Goal: Task Accomplishment & Management: Complete application form

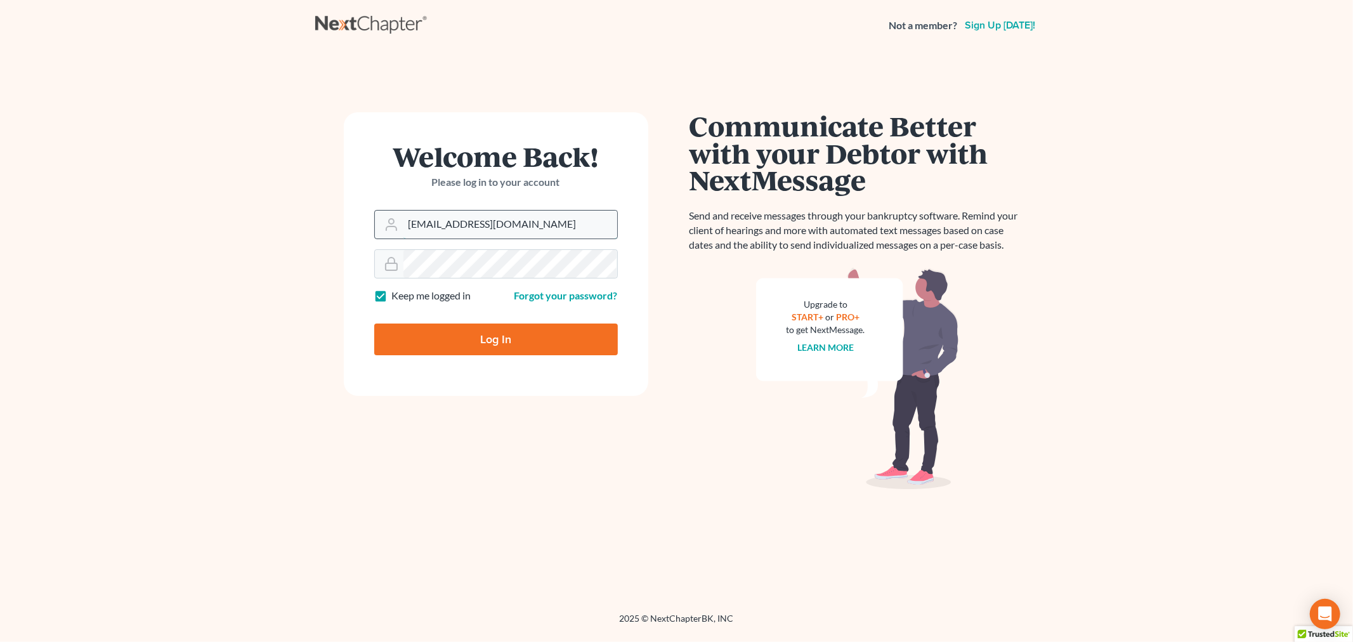
click at [548, 230] on input "allisont@newtomorrowlaw.com" at bounding box center [511, 225] width 214 height 28
type input "[PERSON_NAME][EMAIL_ADDRESS][DOMAIN_NAME]"
click at [510, 331] on input "Log In" at bounding box center [496, 340] width 244 height 32
type input "Thinking..."
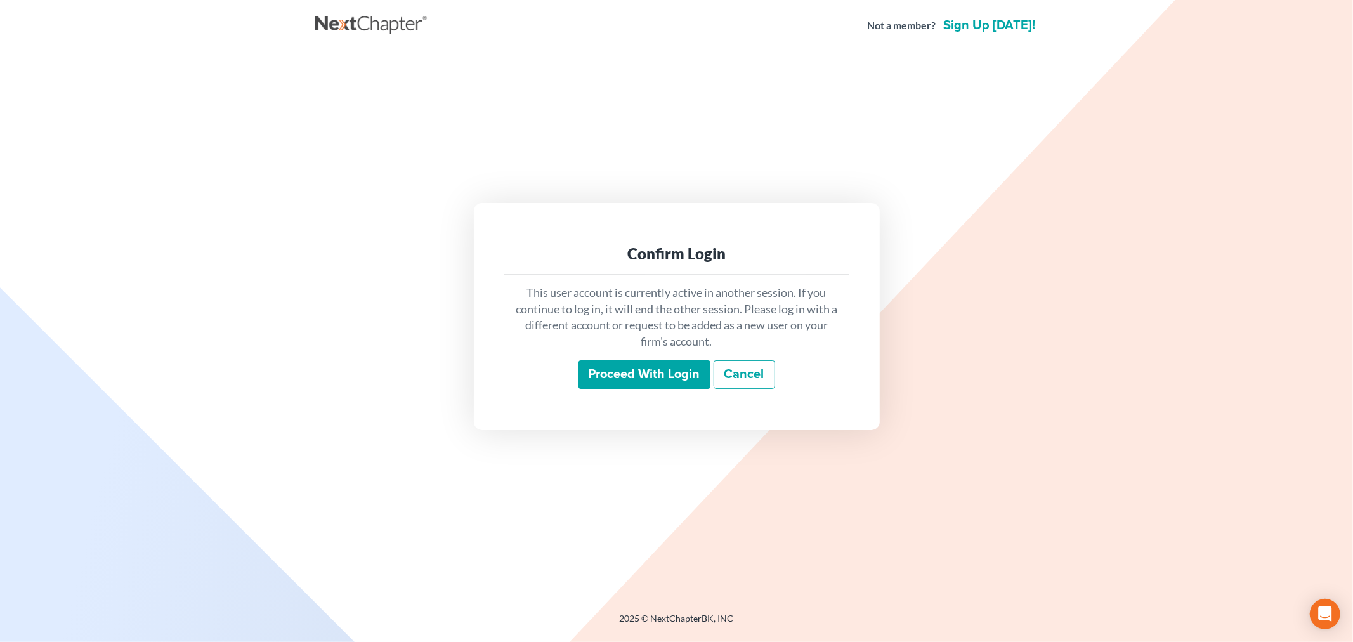
click at [637, 375] on input "Proceed with login" at bounding box center [645, 374] width 132 height 29
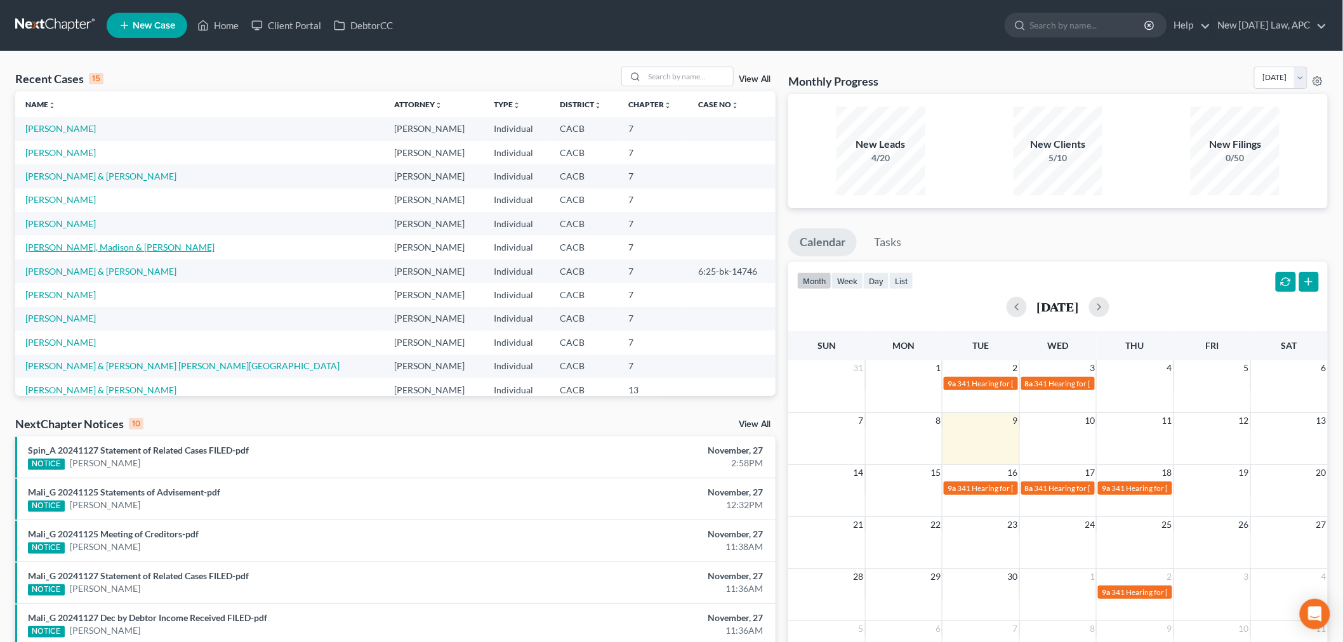
click at [57, 248] on link "[PERSON_NAME], Madison & [PERSON_NAME]" at bounding box center [119, 247] width 189 height 11
select select "4"
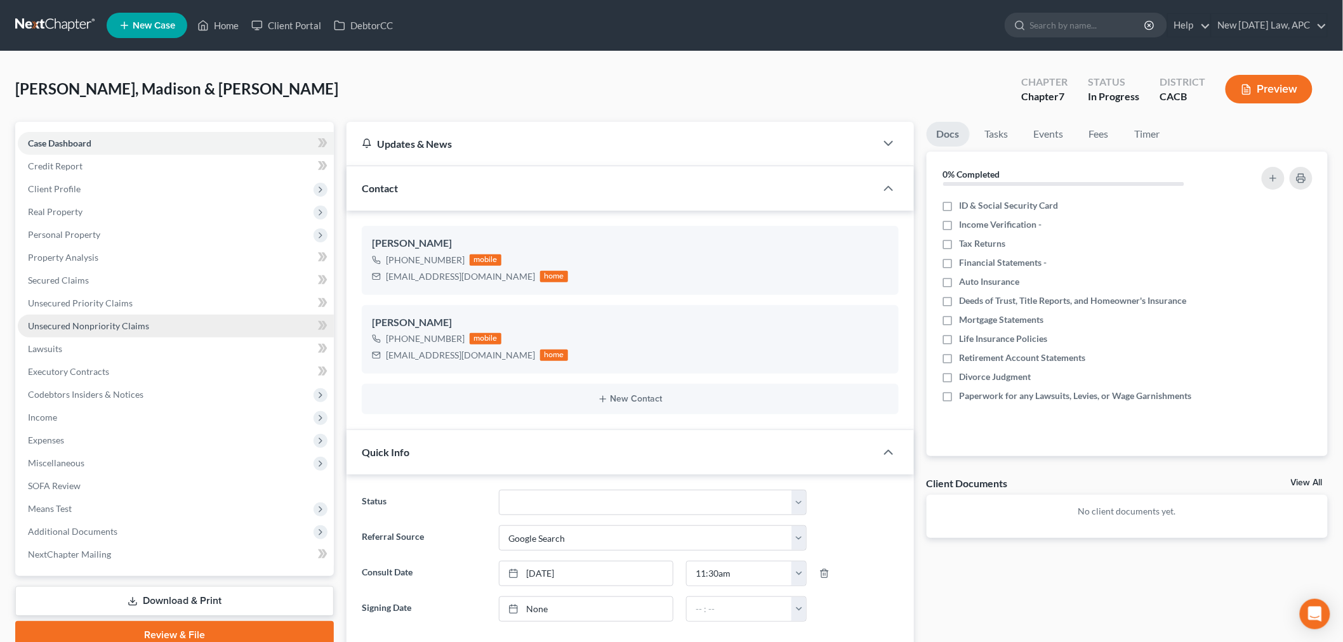
scroll to position [544, 0]
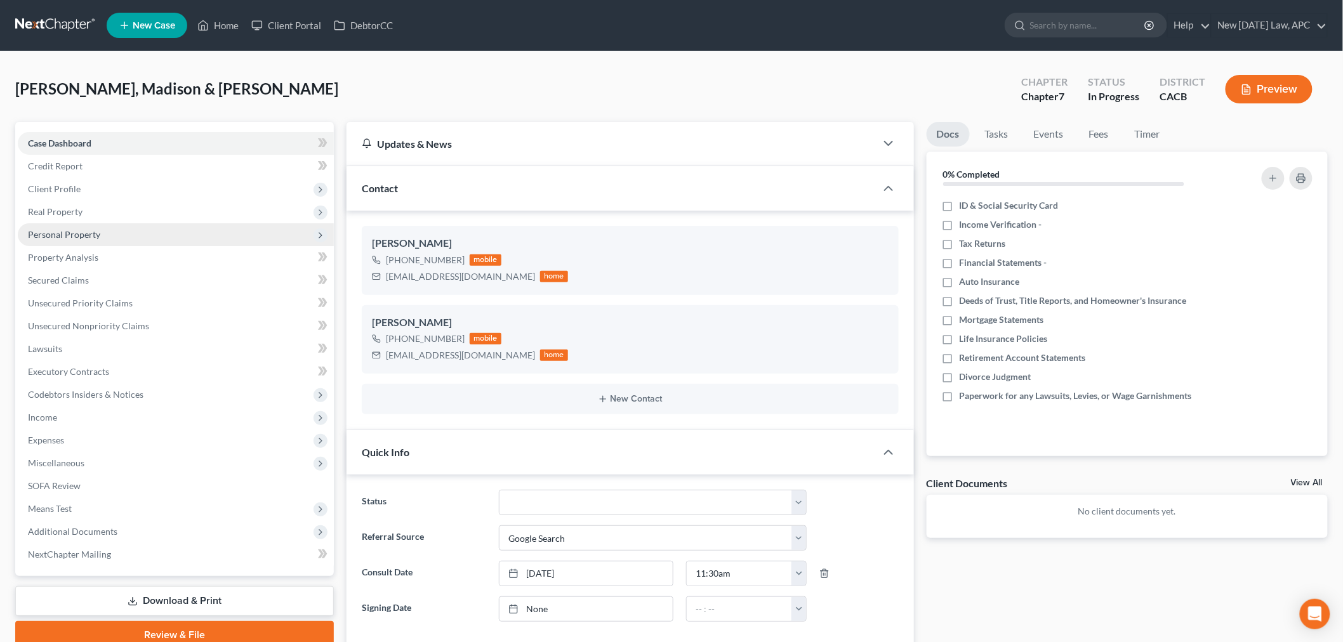
click at [97, 239] on span "Personal Property" at bounding box center [176, 234] width 316 height 23
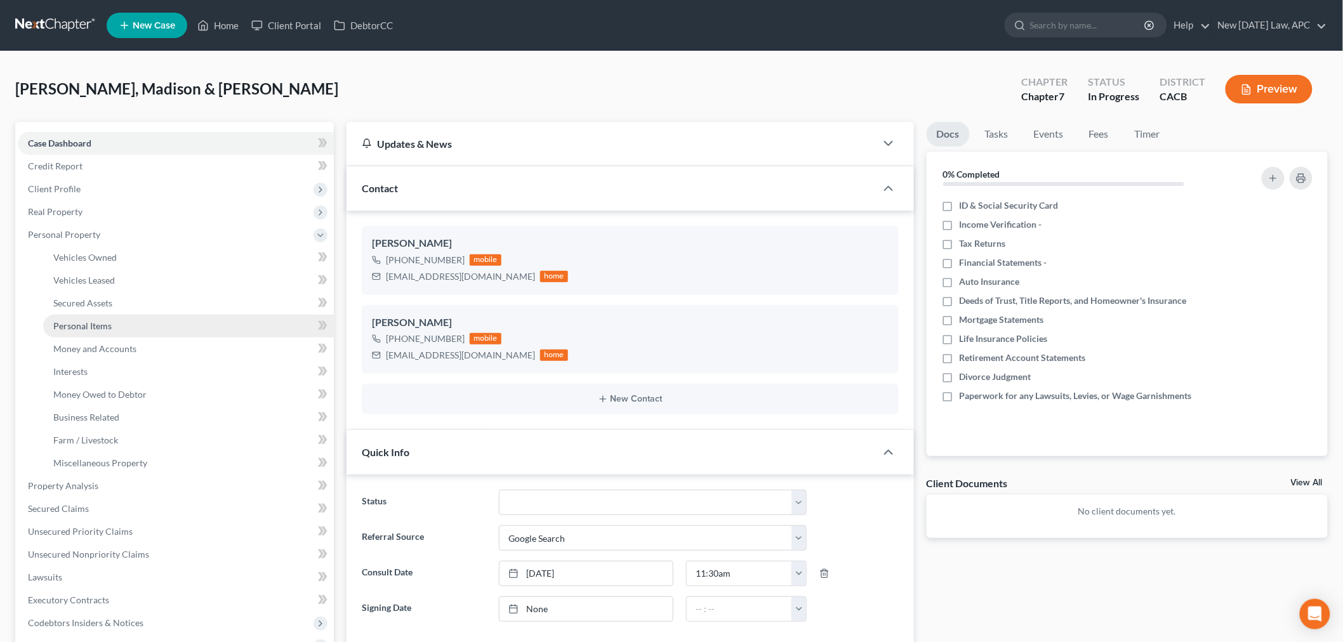
click at [94, 326] on span "Personal Items" at bounding box center [82, 325] width 58 height 11
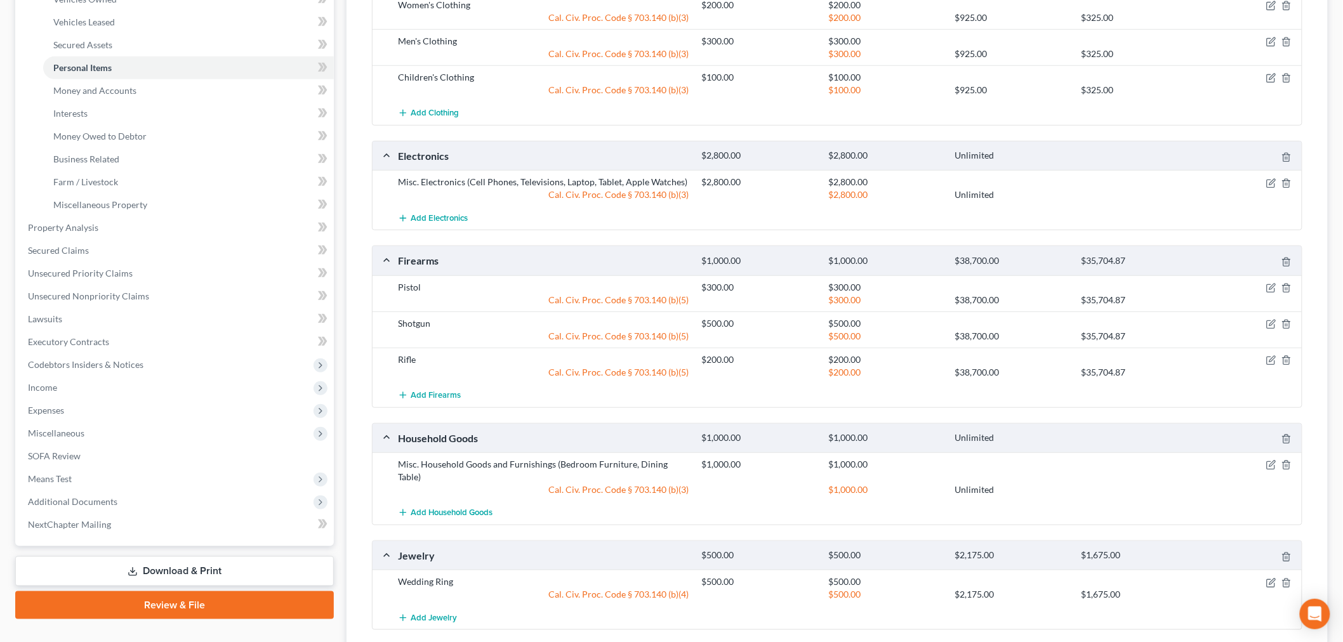
scroll to position [282, 0]
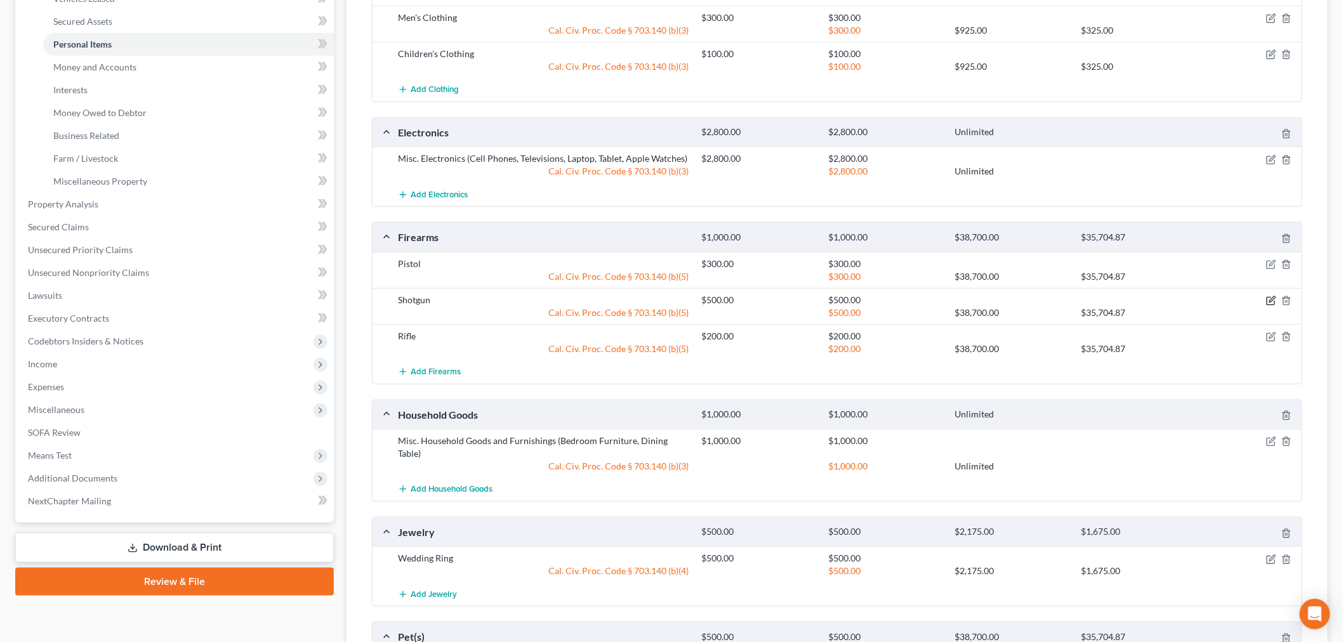
click at [1269, 299] on icon "button" at bounding box center [1271, 301] width 10 height 10
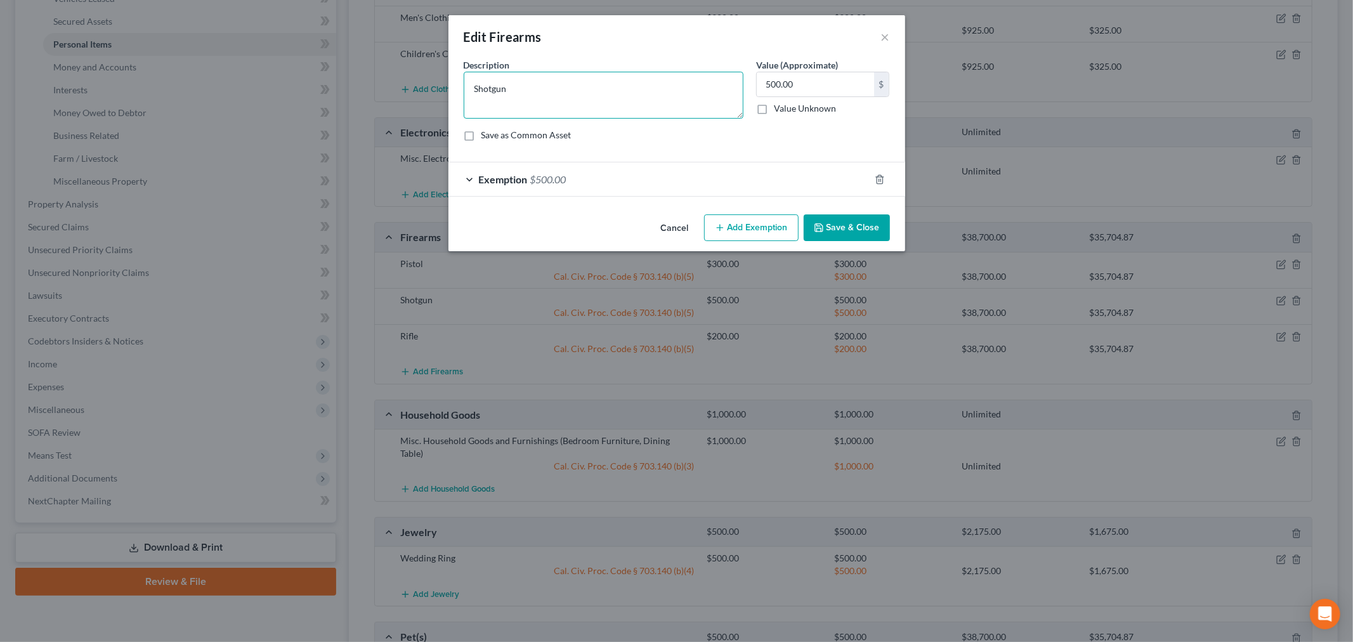
drag, startPoint x: 443, startPoint y: 77, endPoint x: 405, endPoint y: 77, distance: 38.1
click at [405, 77] on div "Edit Firearms × An exemption set must first be selected from the Filing Informa…" at bounding box center [676, 321] width 1353 height 642
type textarea "Turkey Puma Pump Action 12g Shotgun"
click at [827, 232] on button "Save & Close" at bounding box center [847, 227] width 86 height 27
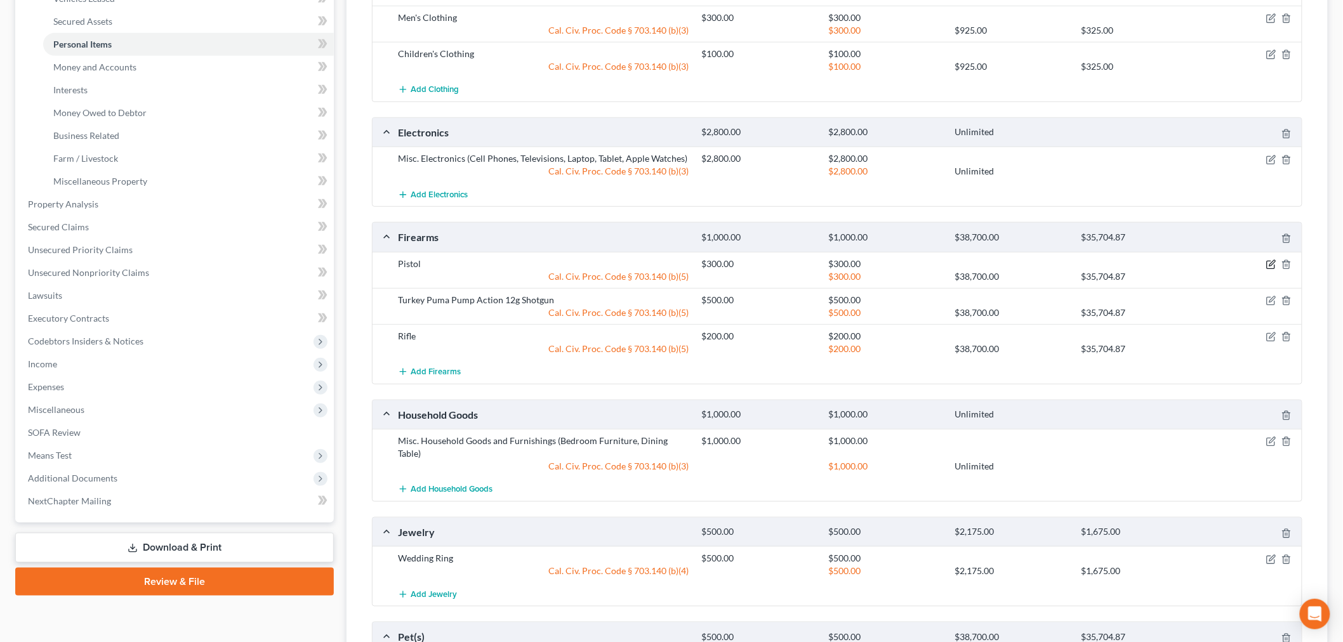
click at [1269, 263] on icon "button" at bounding box center [1271, 264] width 10 height 10
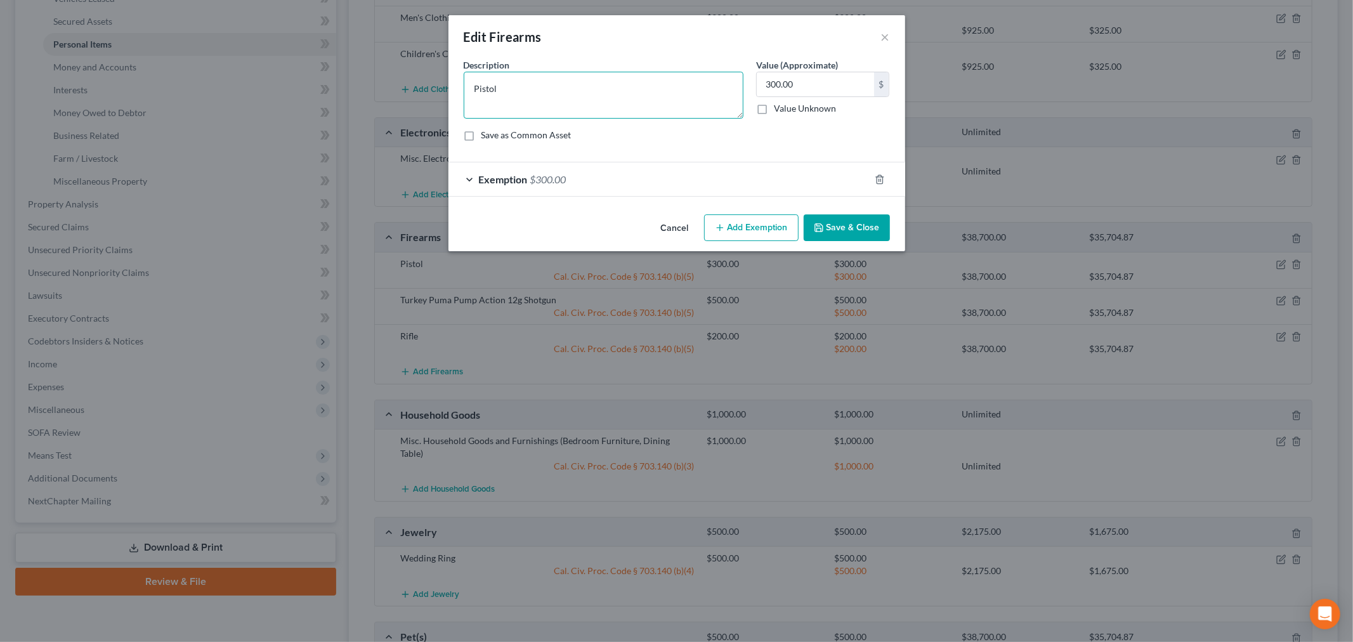
drag, startPoint x: 484, startPoint y: 91, endPoint x: 451, endPoint y: 86, distance: 33.3
click at [449, 89] on div "An exemption set must first be selected from the Filing Information section. Co…" at bounding box center [677, 133] width 457 height 151
type textarea "Sig Sauer 320CA-9-M18-MS-CA 9 Caliber Semi Automatic Pistol"
click at [879, 235] on button "Save & Close" at bounding box center [847, 227] width 86 height 27
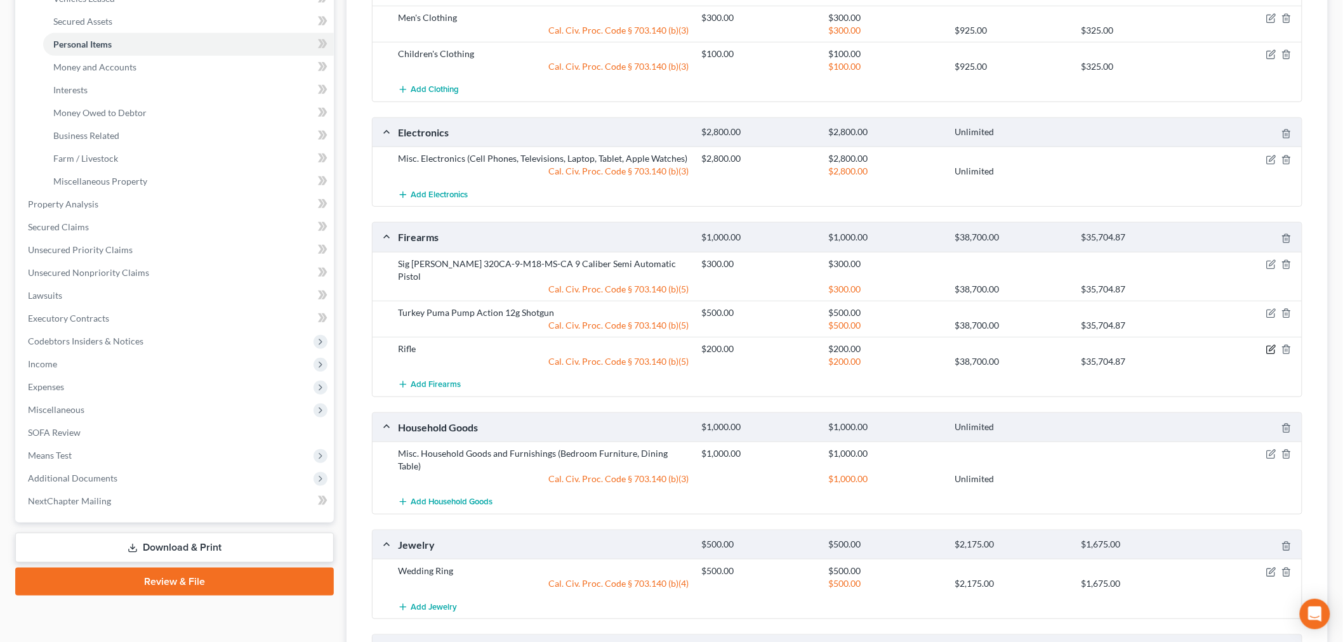
click at [1270, 345] on icon "button" at bounding box center [1271, 350] width 10 height 10
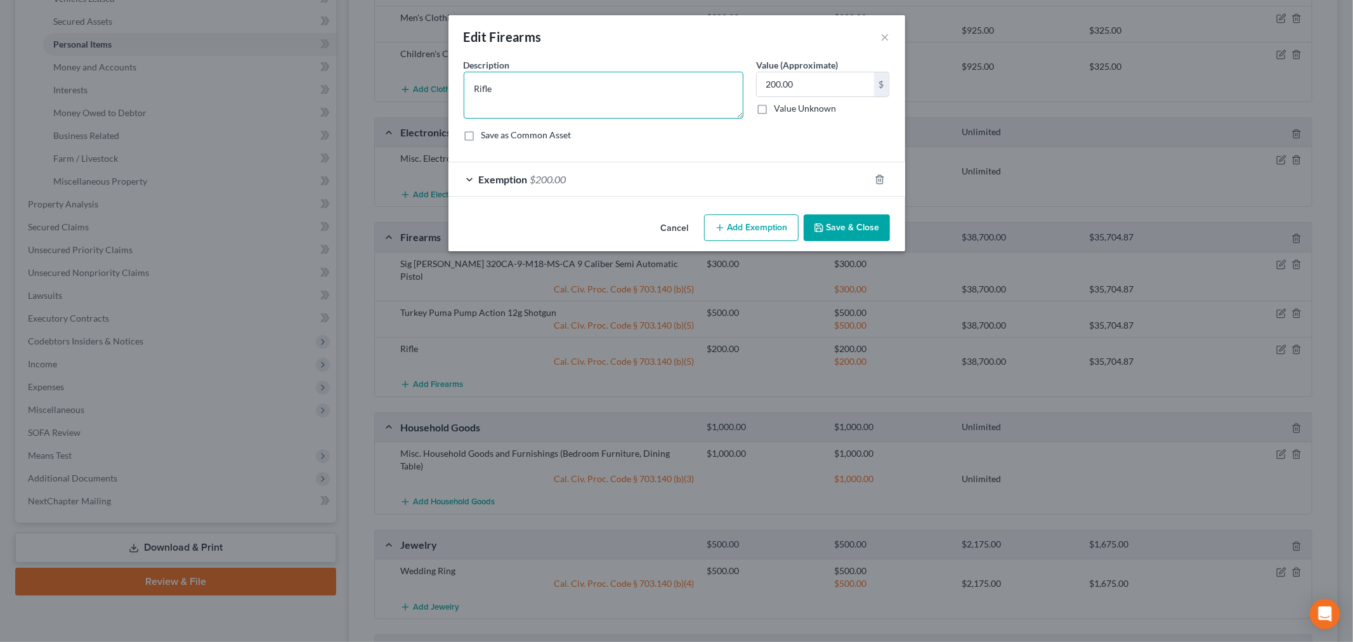
drag, startPoint x: 565, startPoint y: 92, endPoint x: 419, endPoint y: 91, distance: 145.3
click at [421, 92] on div "Edit Firearms × An exemption set must first be selected from the Filing Informa…" at bounding box center [676, 321] width 1353 height 642
type textarea "Hammerli-Walther TAC R1 22 Caliber Semi-Automatic Rifle"
click at [864, 229] on button "Save & Close" at bounding box center [847, 227] width 86 height 27
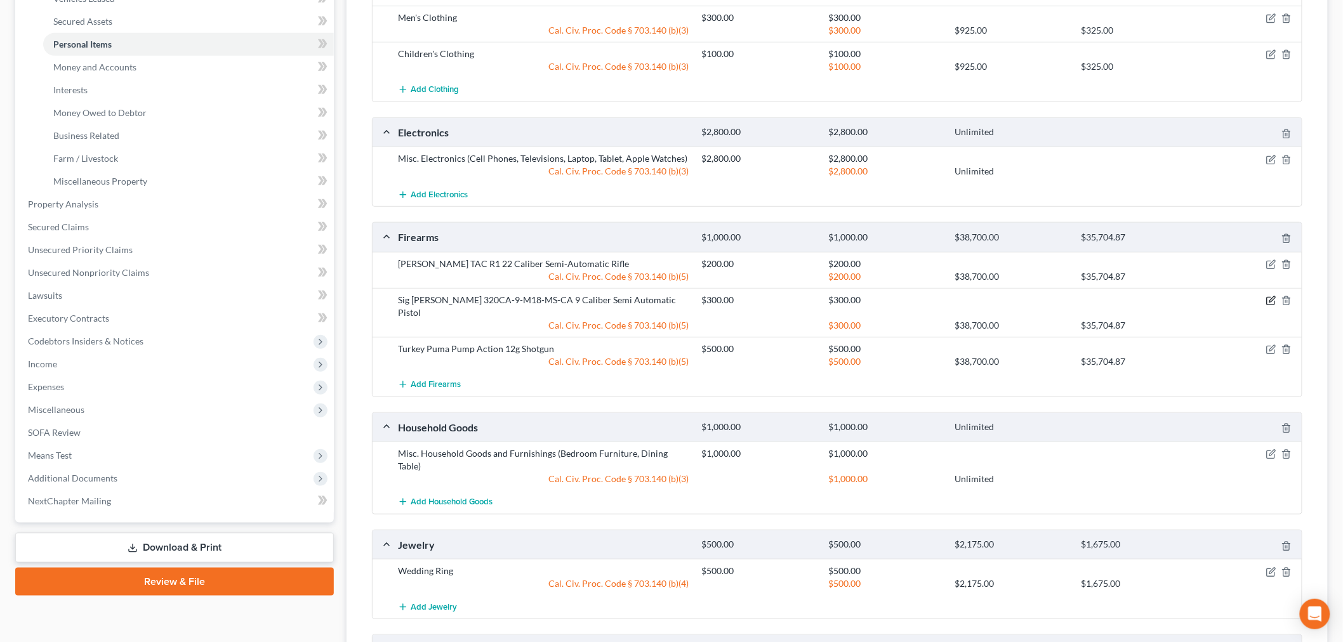
drag, startPoint x: 1270, startPoint y: 300, endPoint x: 1179, endPoint y: 289, distance: 91.4
click at [1270, 300] on icon "button" at bounding box center [1272, 299] width 6 height 6
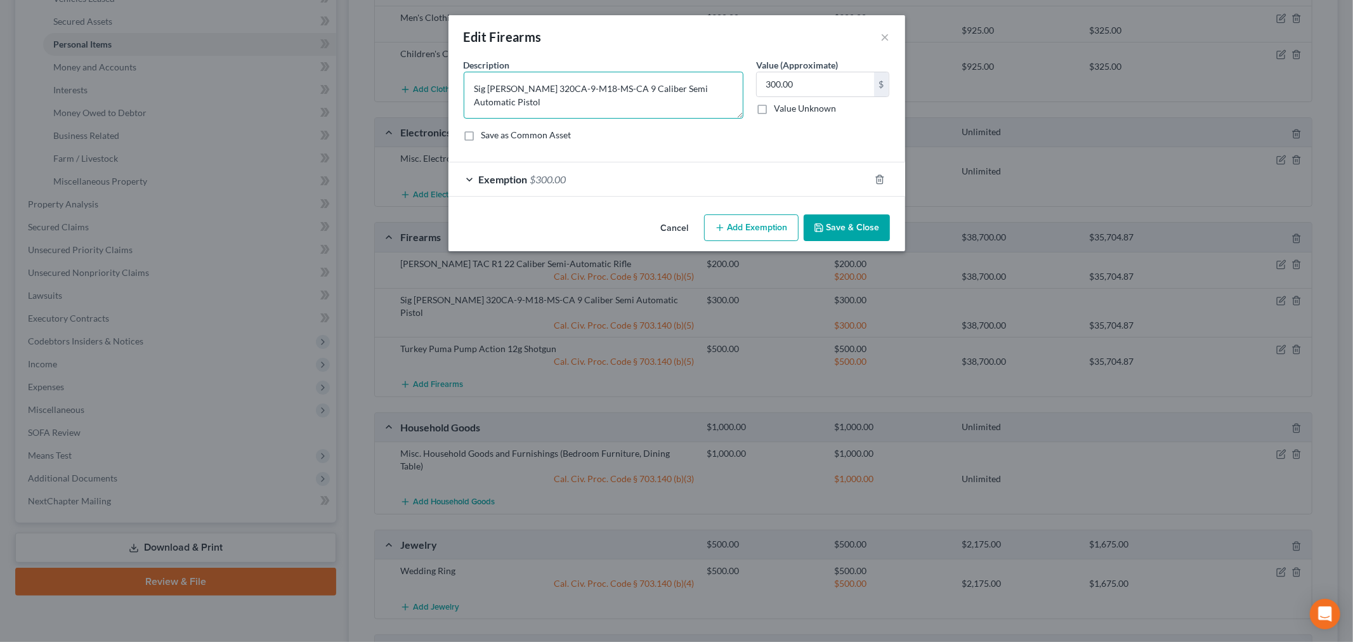
click at [663, 91] on textarea "Sig Sauer 320CA-9-M18-MS-CA 9 Caliber Semi Automatic Pistol" at bounding box center [604, 95] width 280 height 47
click at [660, 90] on textarea "Sig Sauer 320CA-9-M18-MS-CA 9 Caliber Semi Automatic Pistol" at bounding box center [604, 95] width 280 height 47
type textarea "Sig Sauer 320CA-9-M18-MS-CA 9 Caliber Semi-Automatic Pistol"
click at [857, 235] on button "Save & Close" at bounding box center [847, 227] width 86 height 27
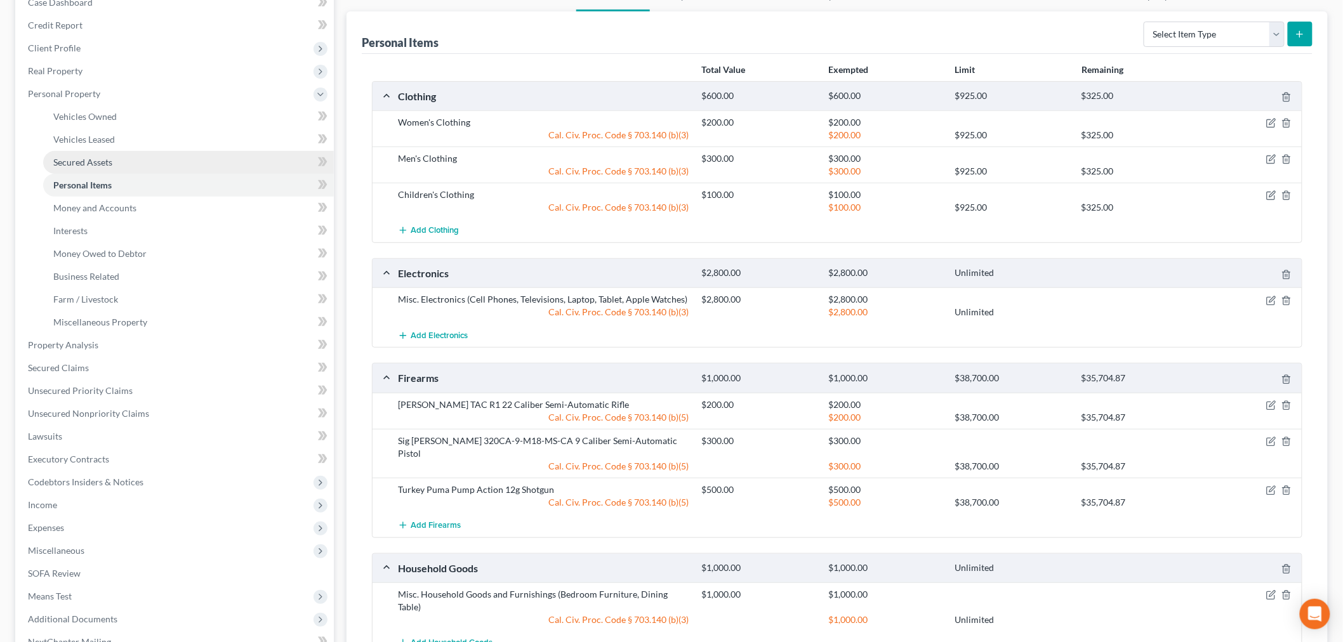
click at [117, 159] on link "Secured Assets" at bounding box center [188, 162] width 291 height 23
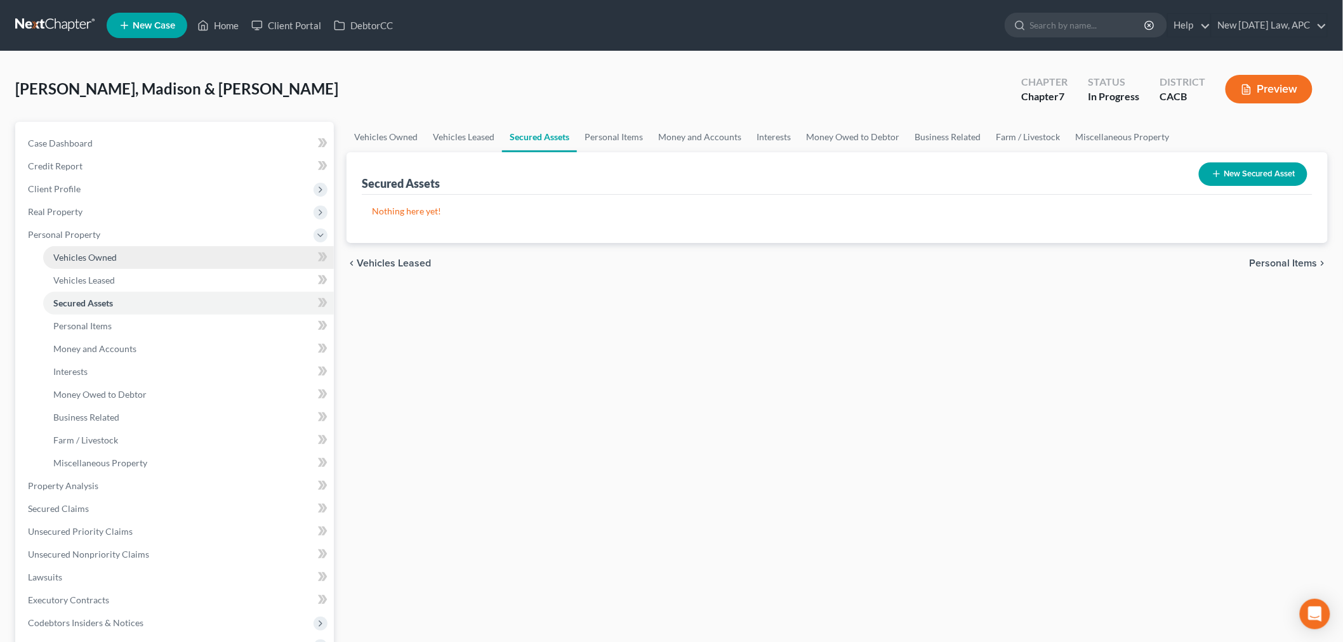
click at [140, 259] on link "Vehicles Owned" at bounding box center [188, 257] width 291 height 23
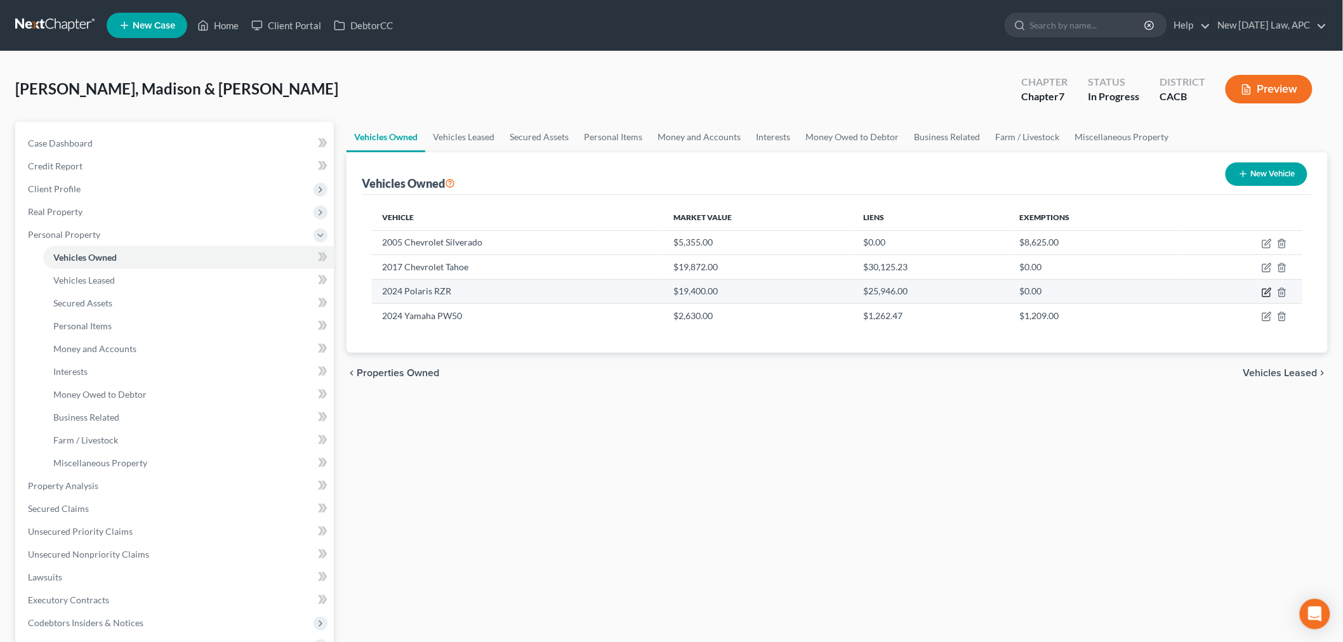
click at [1266, 290] on icon "button" at bounding box center [1266, 292] width 10 height 10
select select "7"
select select "2"
select select "4"
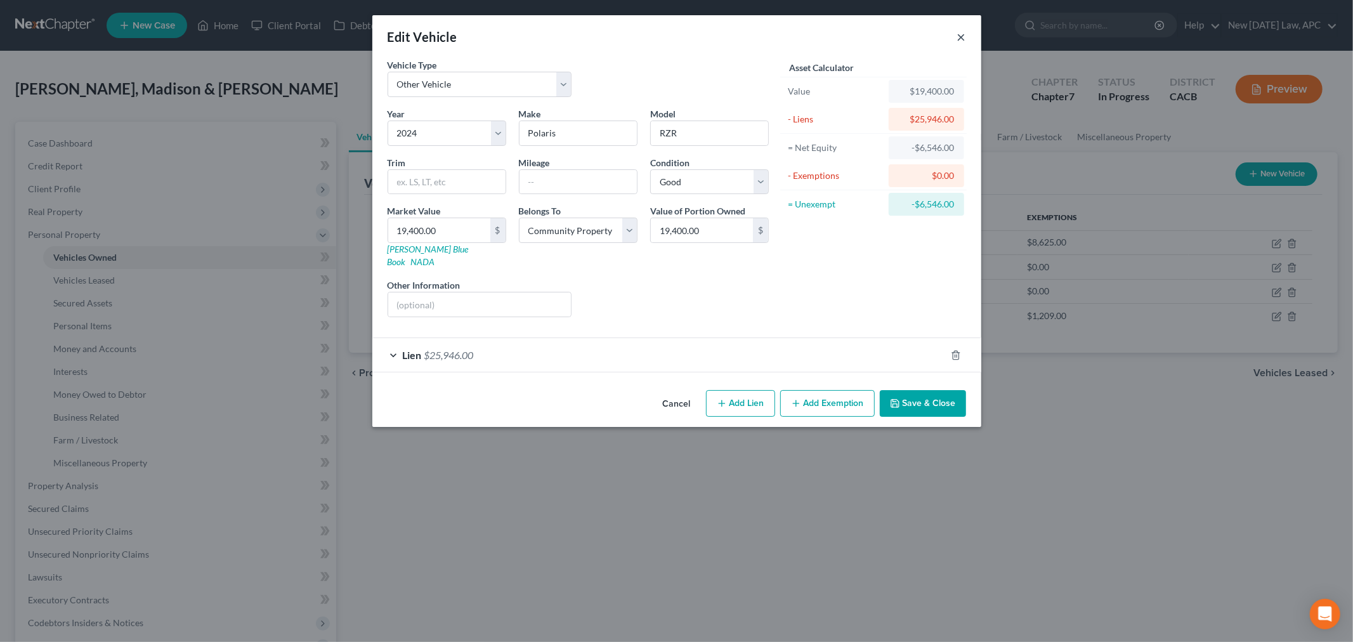
click at [960, 35] on button "×" at bounding box center [961, 36] width 9 height 15
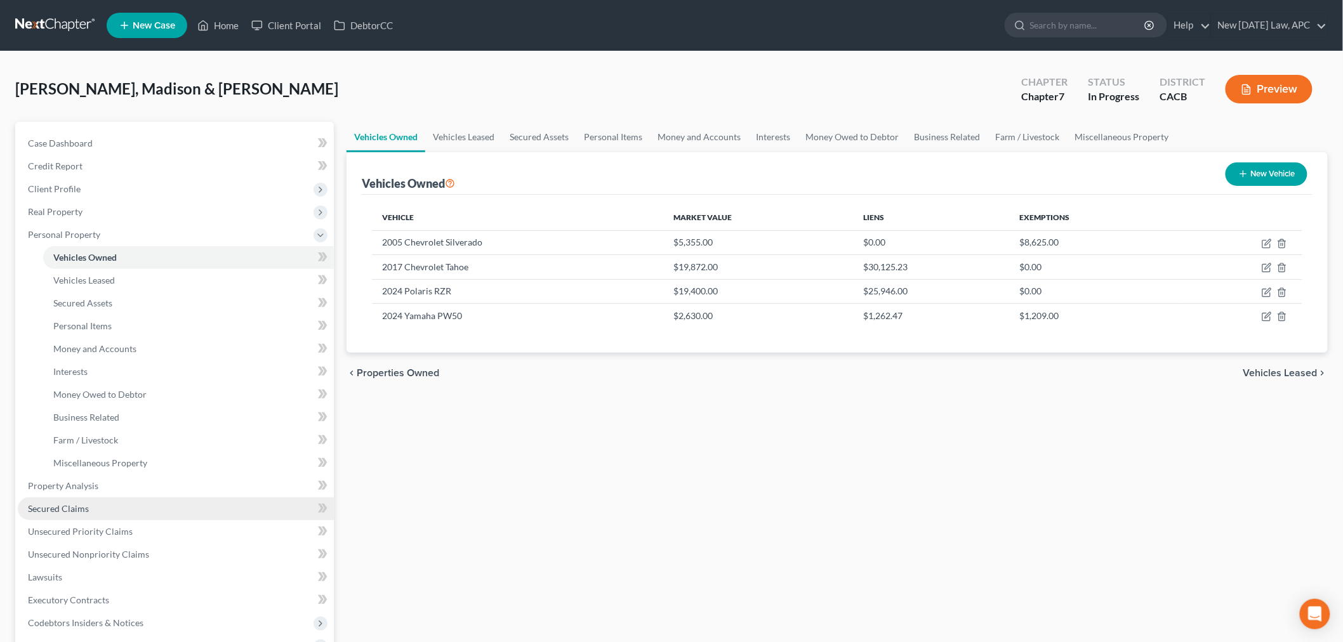
click at [93, 499] on link "Secured Claims" at bounding box center [176, 508] width 316 height 23
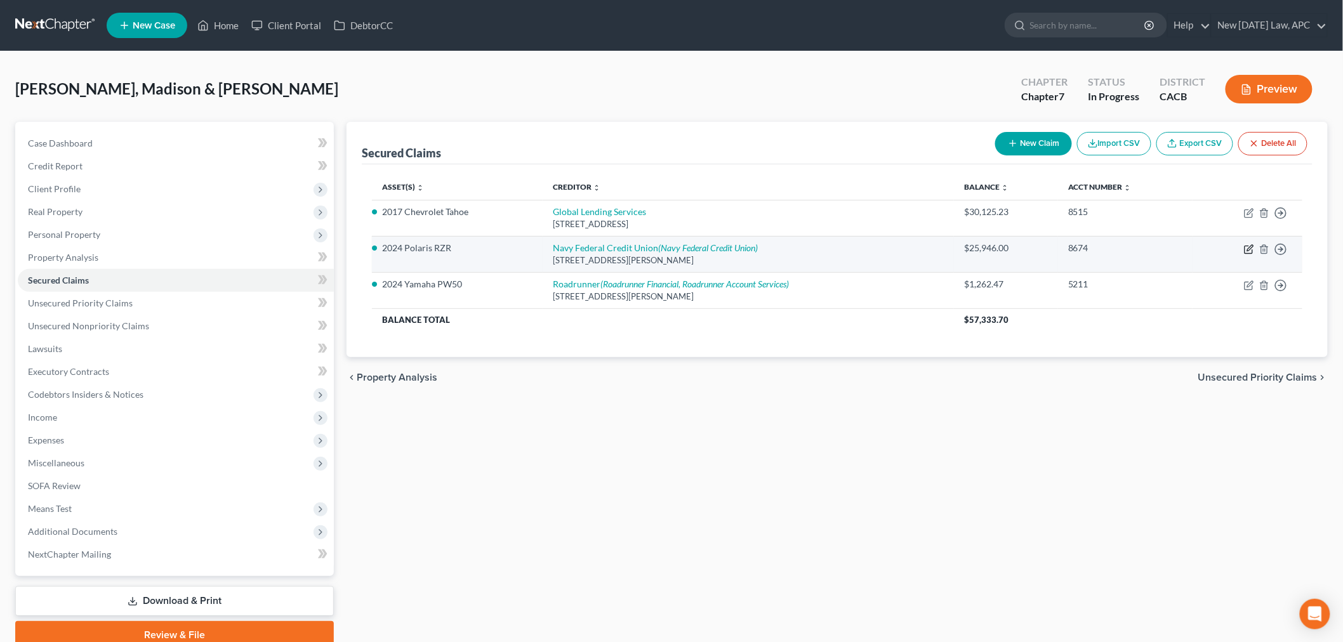
click at [1245, 251] on icon "button" at bounding box center [1248, 250] width 8 height 8
select select "48"
select select "0"
select select "4"
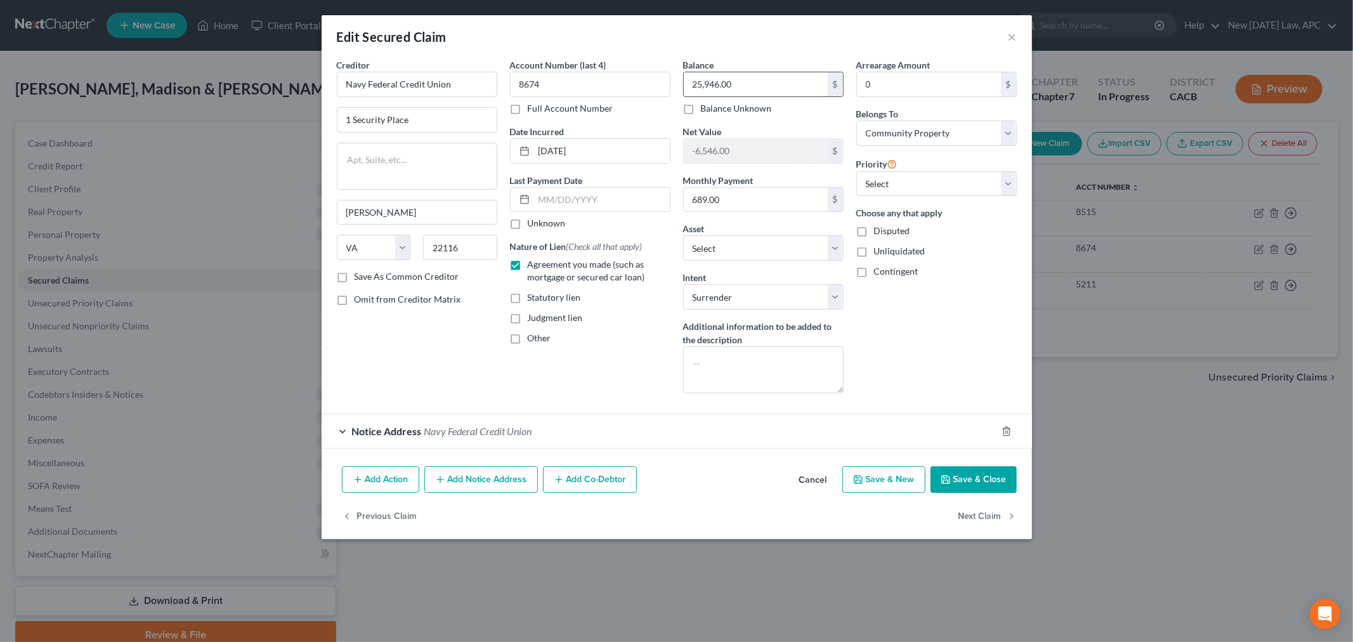
click at [749, 85] on input "25,946.00" at bounding box center [756, 84] width 144 height 24
type input "27,112.16"
click at [975, 485] on button "Save & Close" at bounding box center [974, 479] width 86 height 27
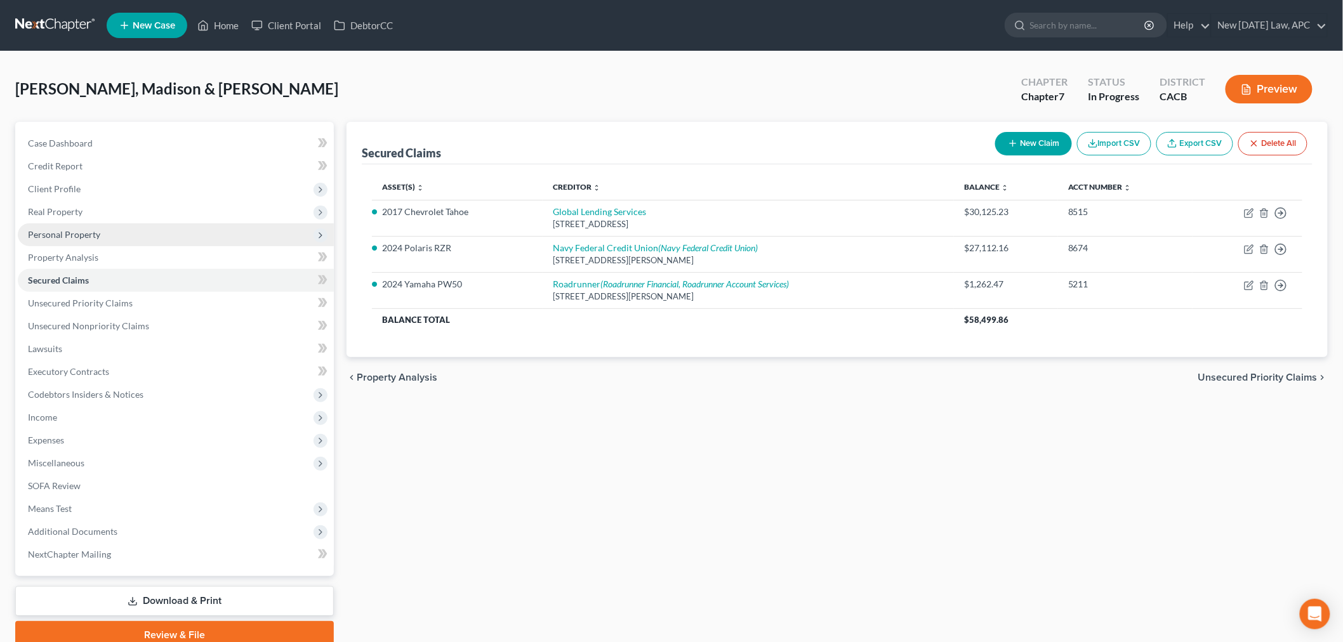
click at [86, 243] on span "Personal Property" at bounding box center [176, 234] width 316 height 23
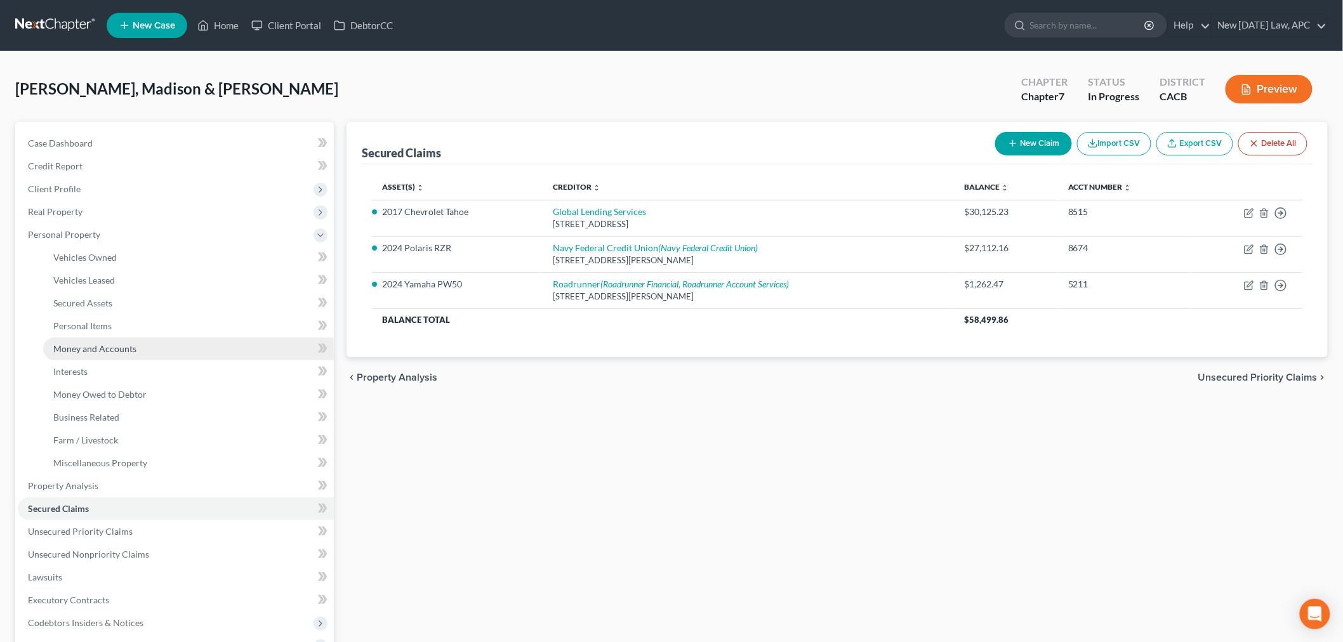
click at [92, 351] on span "Money and Accounts" at bounding box center [94, 348] width 83 height 11
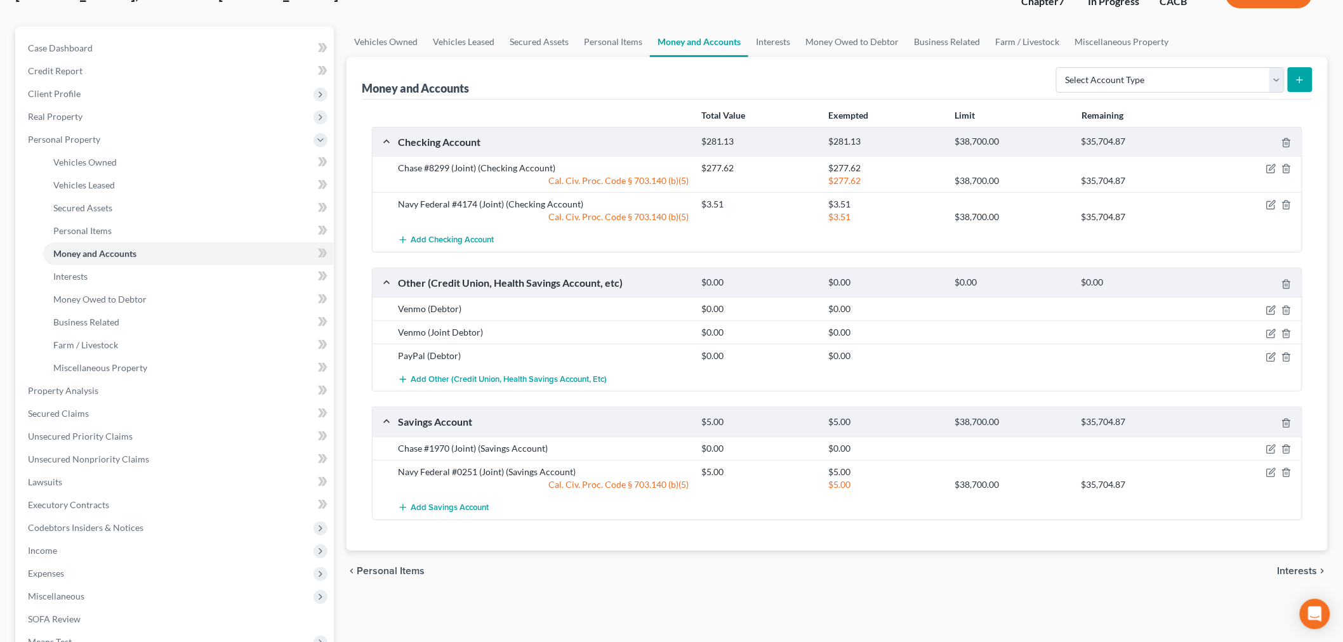
scroll to position [70, 0]
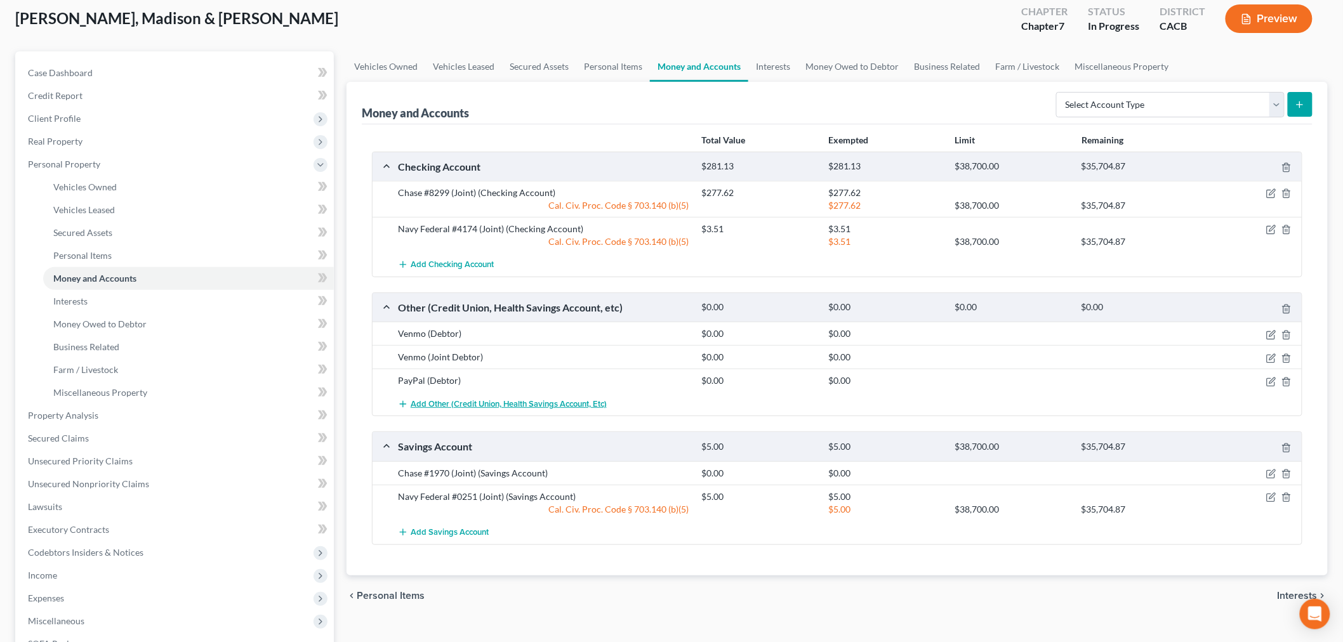
click at [538, 405] on span "Add Other (Credit Union, Health Savings Account, etc)" at bounding box center [508, 404] width 196 height 10
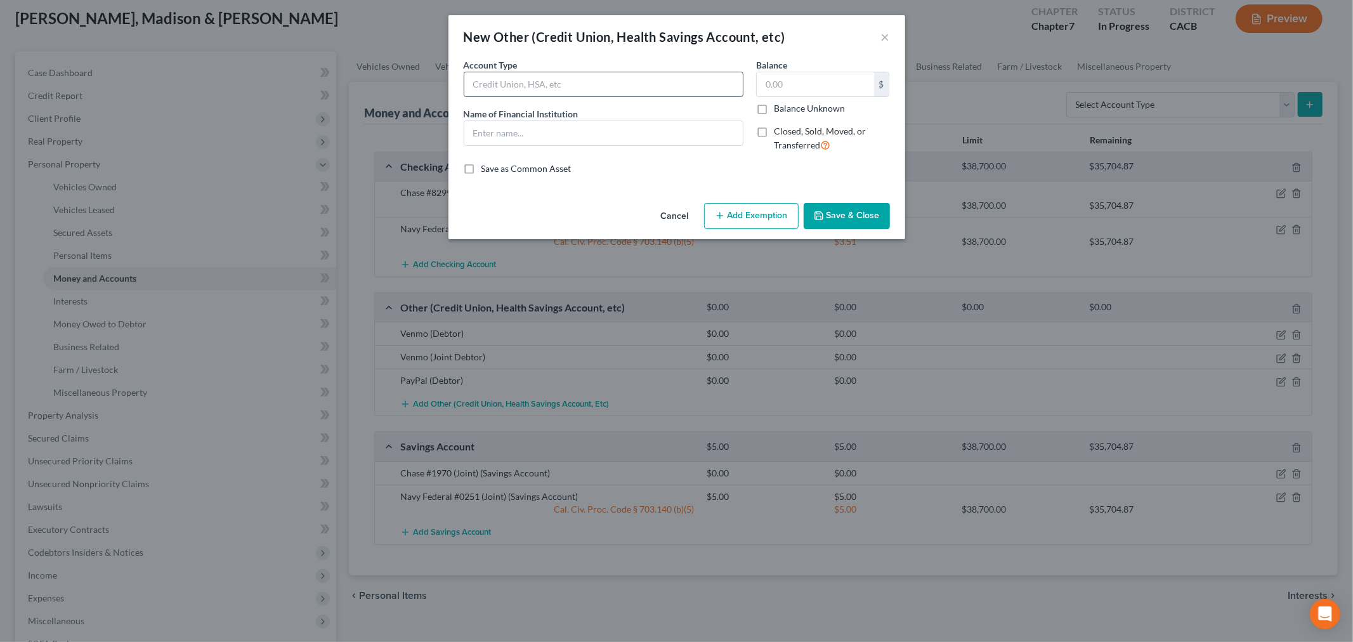
click at [546, 83] on input "text" at bounding box center [603, 84] width 279 height 24
drag, startPoint x: 518, startPoint y: 78, endPoint x: 447, endPoint y: 82, distance: 71.2
click at [447, 82] on div "New Other (Credit Union, Health Savings Account, etc) × An exemption set must f…" at bounding box center [676, 321] width 1353 height 642
type input "Apple Cash (Debtor)"
click at [538, 131] on input "text" at bounding box center [603, 133] width 279 height 24
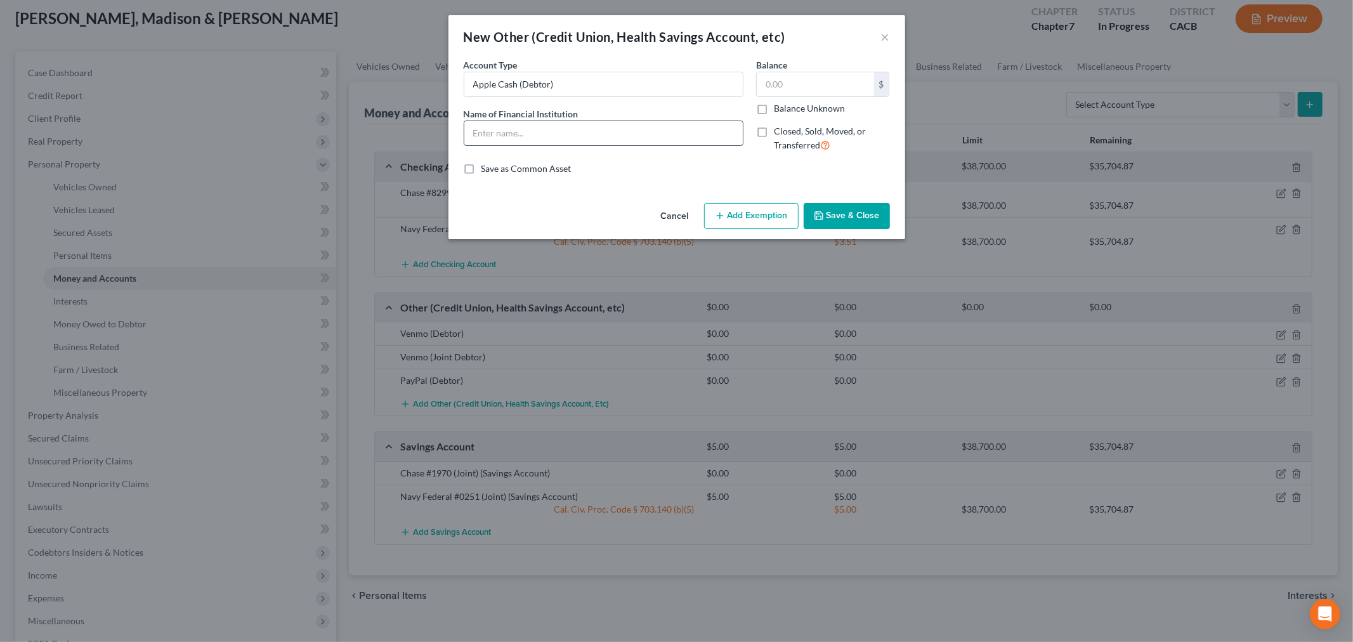
paste input "Apple Cash"
type input "Apple Cash"
click at [812, 213] on button "Save & Close" at bounding box center [847, 216] width 86 height 27
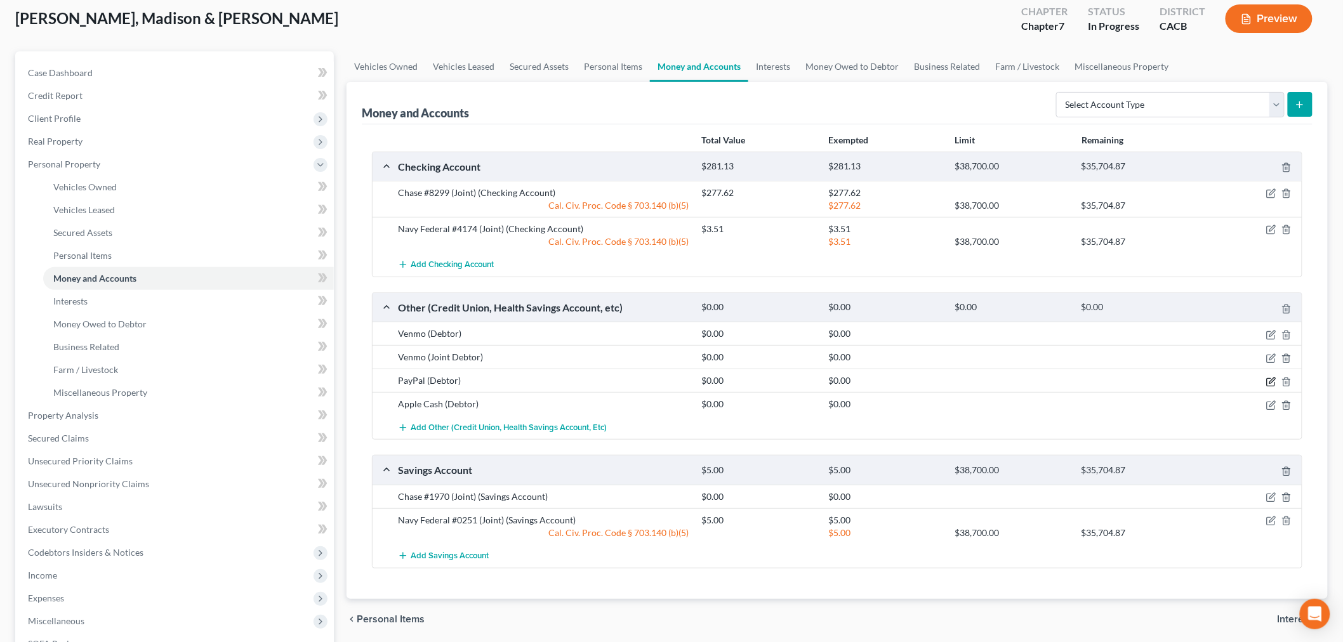
click at [1268, 384] on icon "button" at bounding box center [1271, 382] width 10 height 10
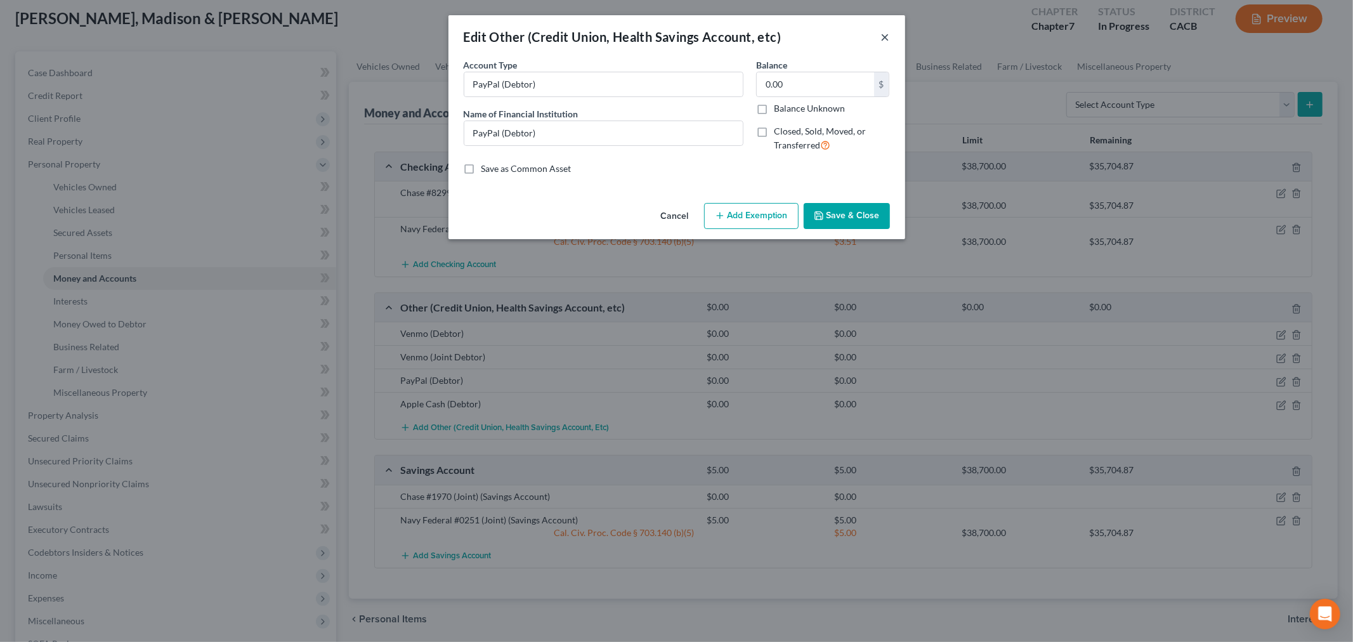
click at [887, 36] on button "×" at bounding box center [885, 36] width 9 height 15
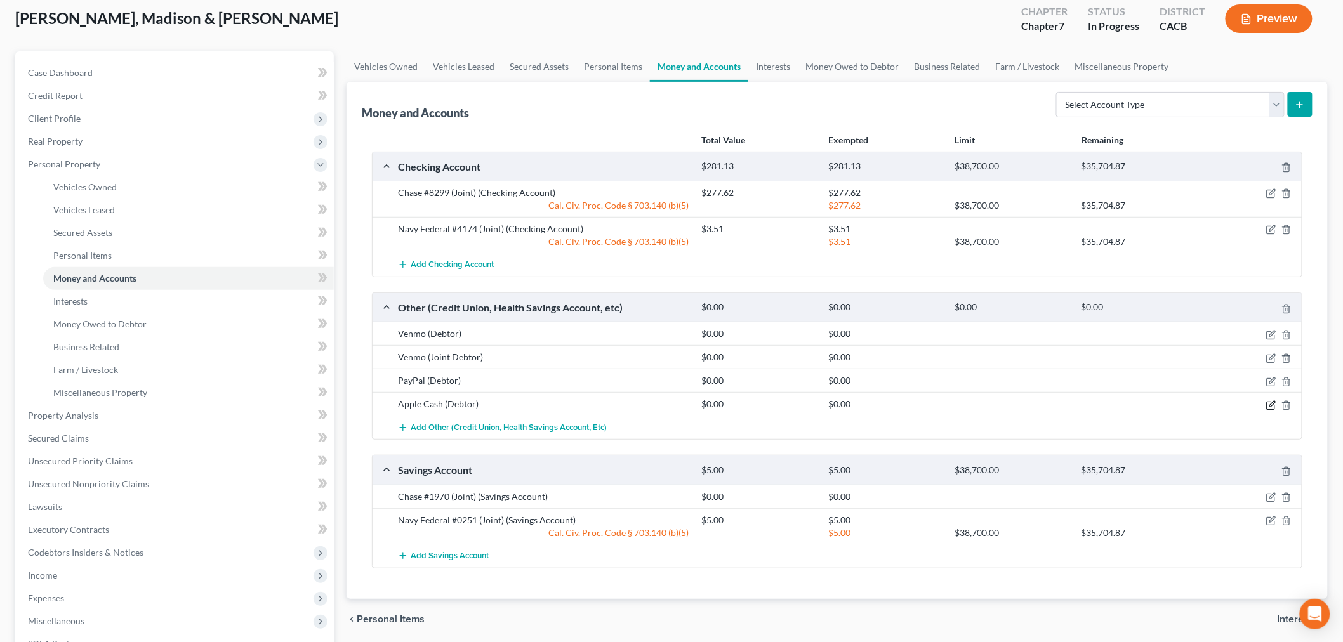
click at [1266, 404] on icon "button" at bounding box center [1270, 406] width 8 height 8
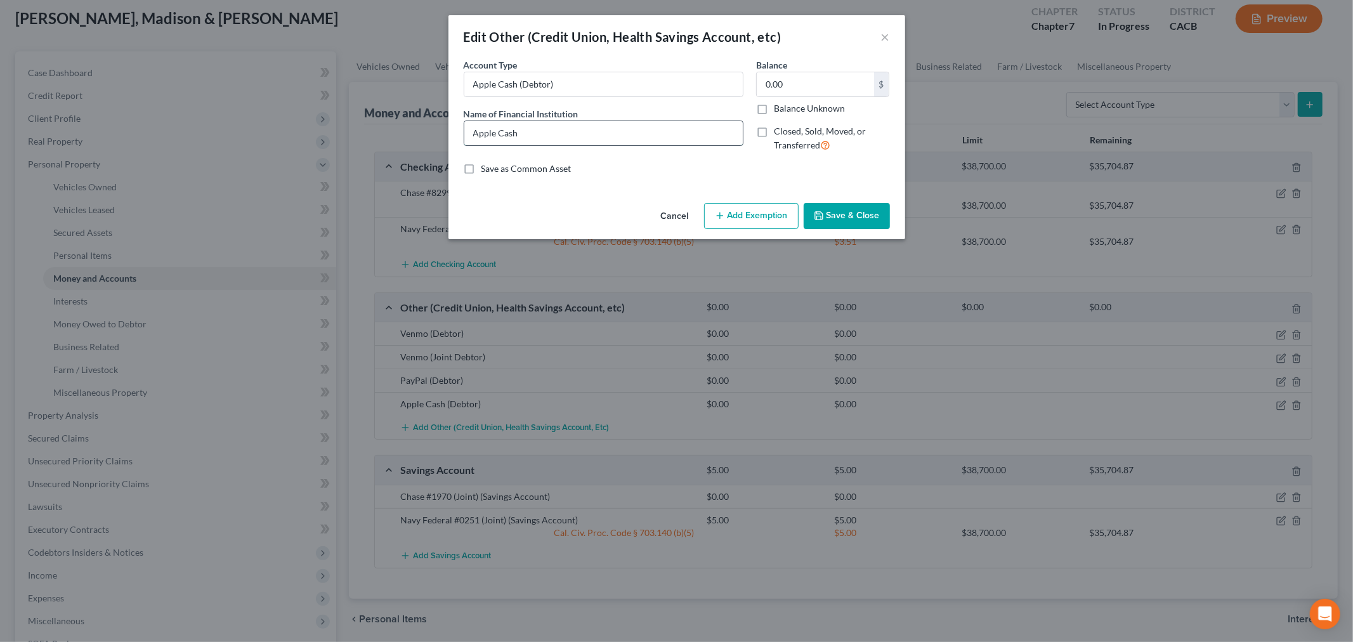
click at [562, 130] on input "Apple Cash" at bounding box center [603, 133] width 279 height 24
type input "Apple Cash (Debtor)"
click at [846, 211] on button "Save & Close" at bounding box center [847, 216] width 86 height 27
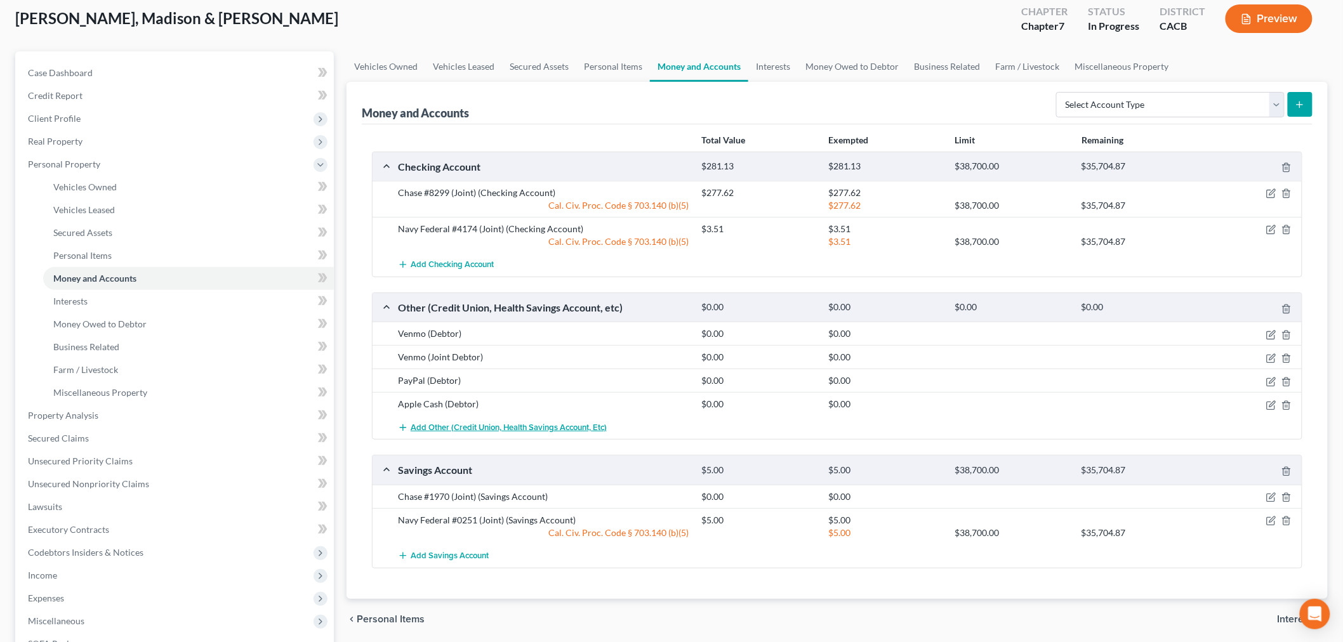
click at [492, 429] on span "Add Other (Credit Union, Health Savings Account, etc)" at bounding box center [508, 428] width 196 height 10
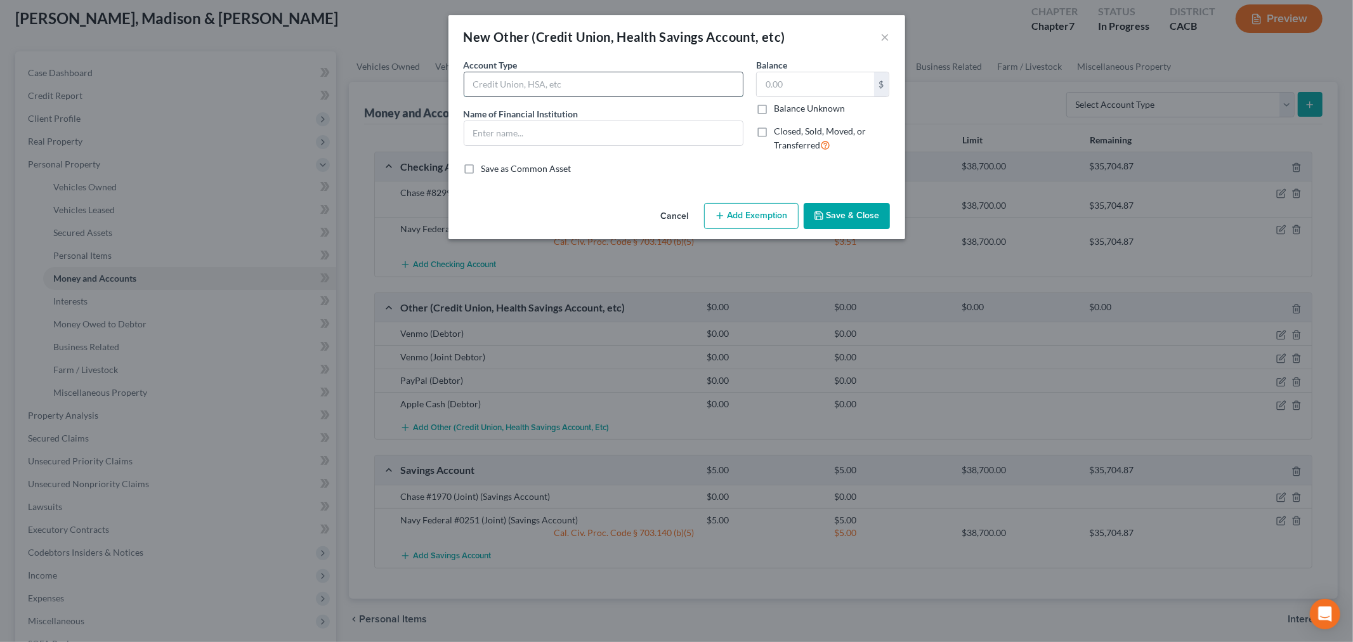
click at [555, 96] on input "text" at bounding box center [603, 84] width 279 height 24
type input "Apple Cash (Joint Debtor)"
click at [849, 217] on button "Save & Close" at bounding box center [847, 216] width 86 height 27
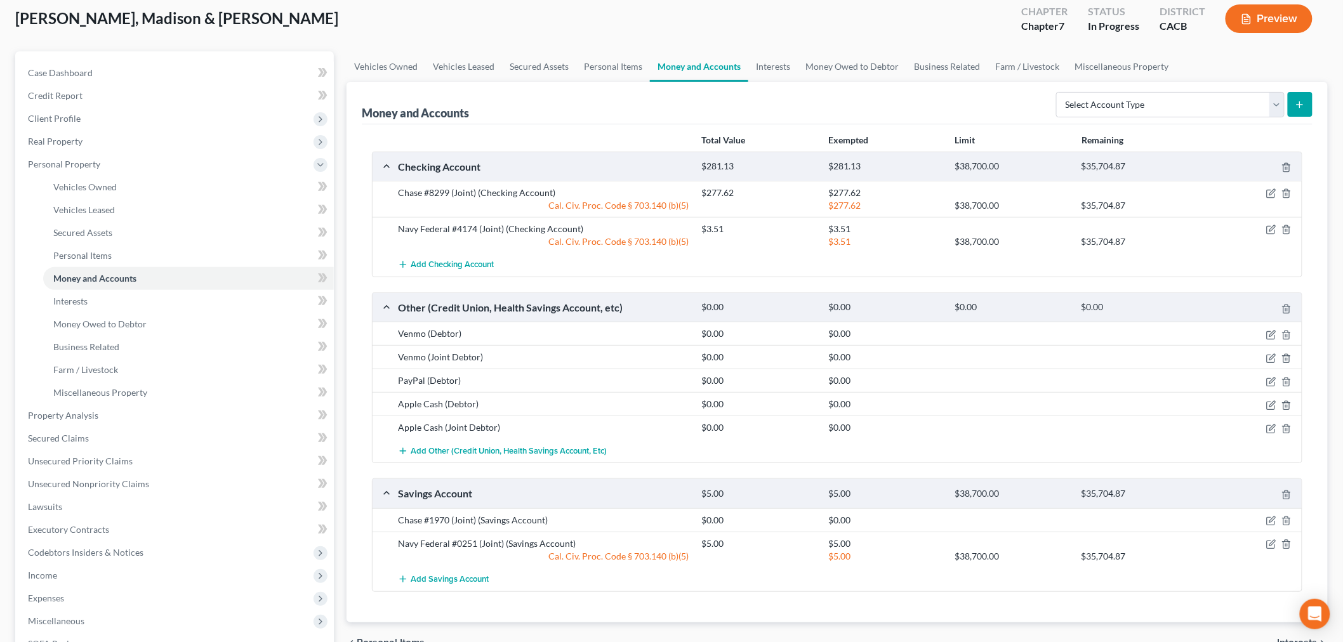
click at [1265, 429] on div at bounding box center [1252, 427] width 102 height 13
click at [1271, 429] on icon "button" at bounding box center [1271, 429] width 10 height 10
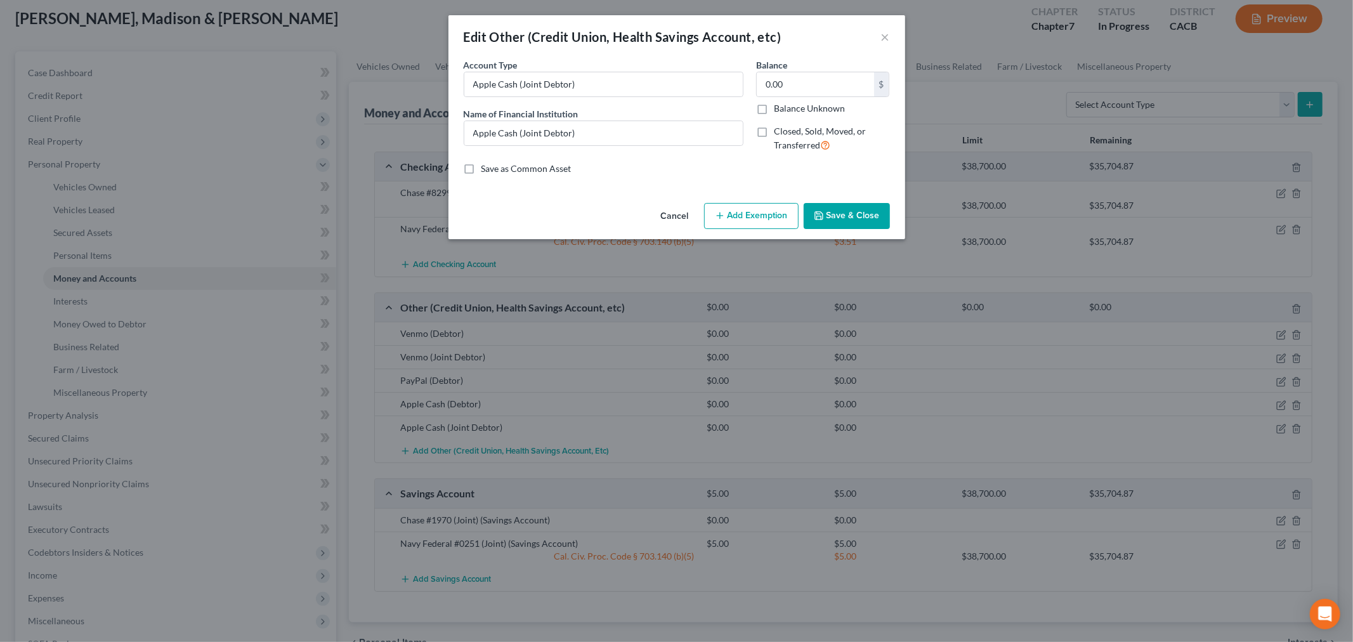
click at [890, 28] on div "Edit Other (Credit Union, Health Savings Account, etc) ×" at bounding box center [677, 36] width 457 height 43
click at [883, 36] on button "×" at bounding box center [885, 36] width 9 height 15
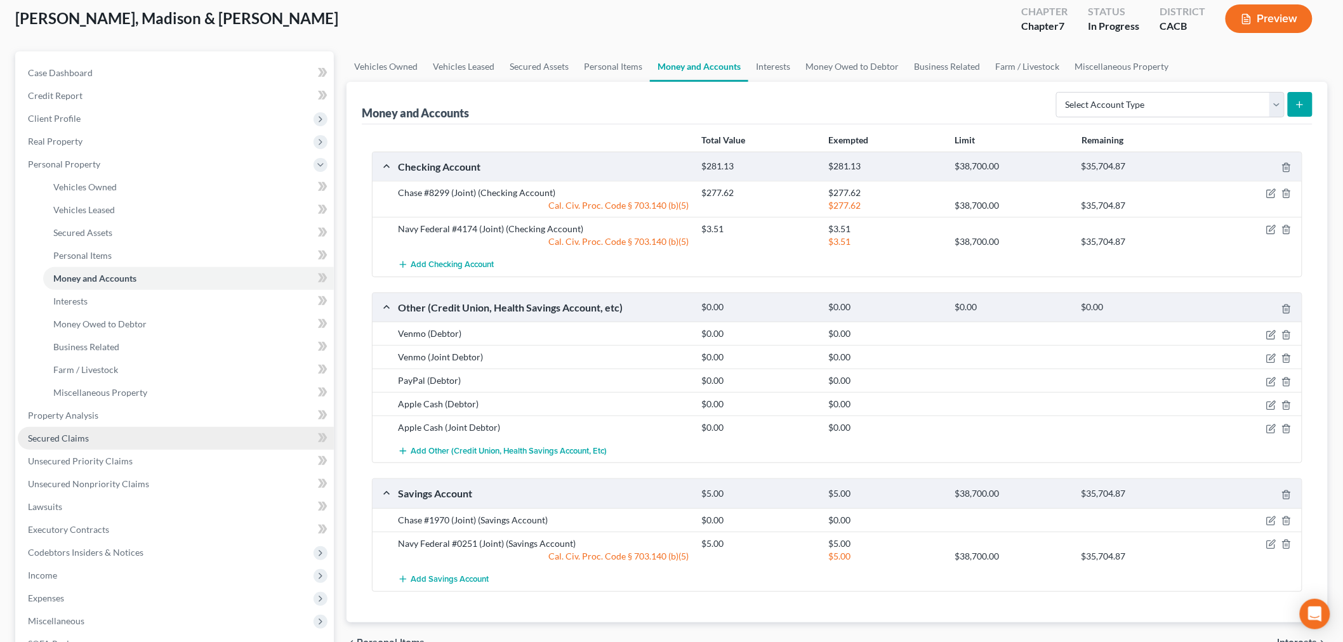
click at [99, 429] on link "Secured Claims" at bounding box center [176, 438] width 316 height 23
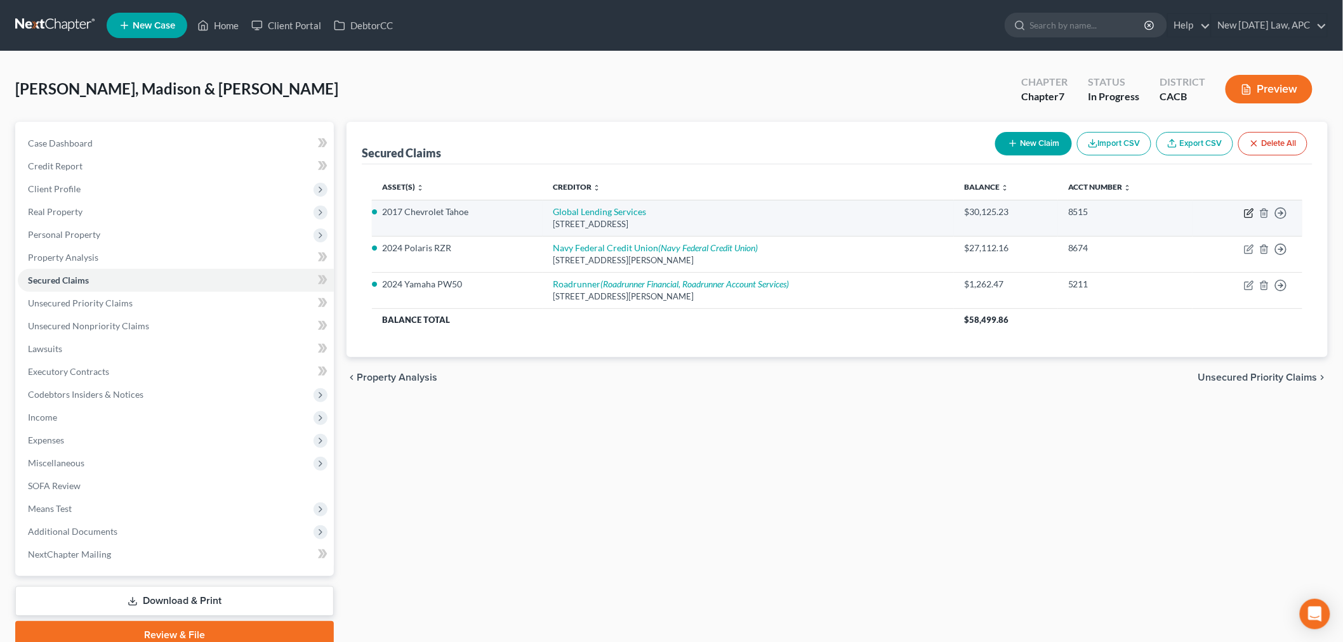
click at [1250, 216] on icon "button" at bounding box center [1249, 213] width 10 height 10
select select "10"
select select "0"
select select "4"
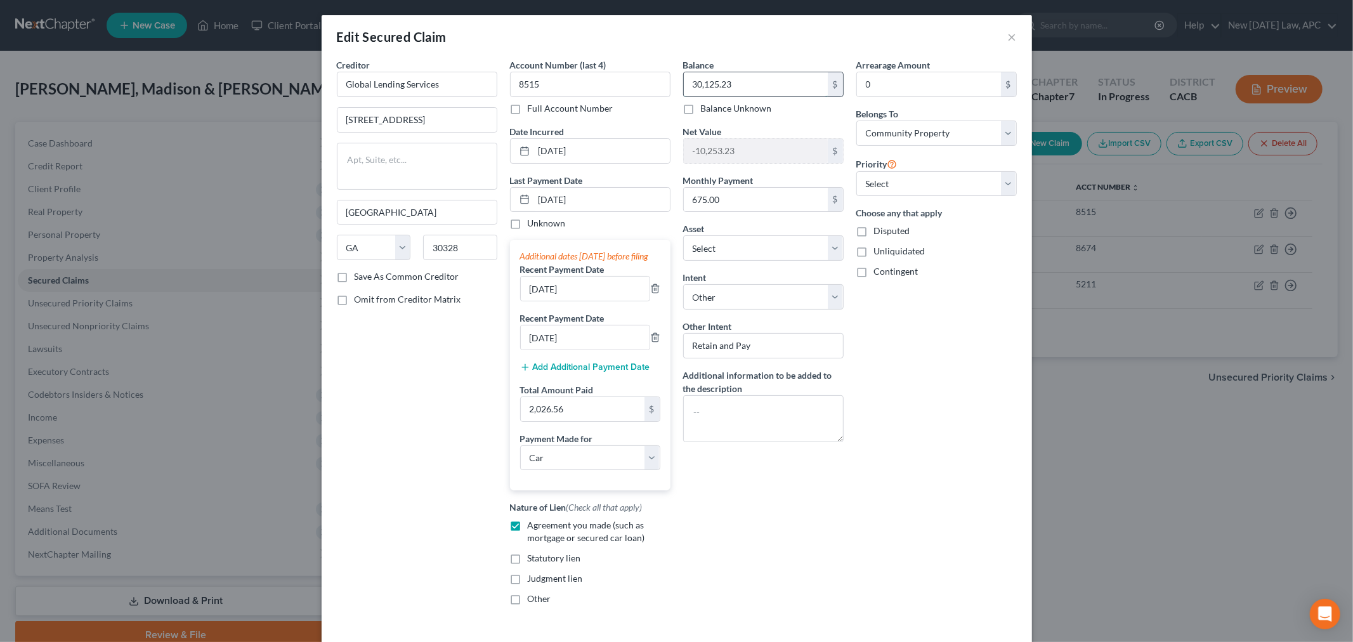
click at [734, 83] on input "30,125.23" at bounding box center [756, 84] width 144 height 24
type input "29,771.99"
click at [798, 521] on div "Balance 29,771.99 $ Balance Unknown Balance Undetermined 29,771.99 $ Balance Un…" at bounding box center [763, 336] width 173 height 557
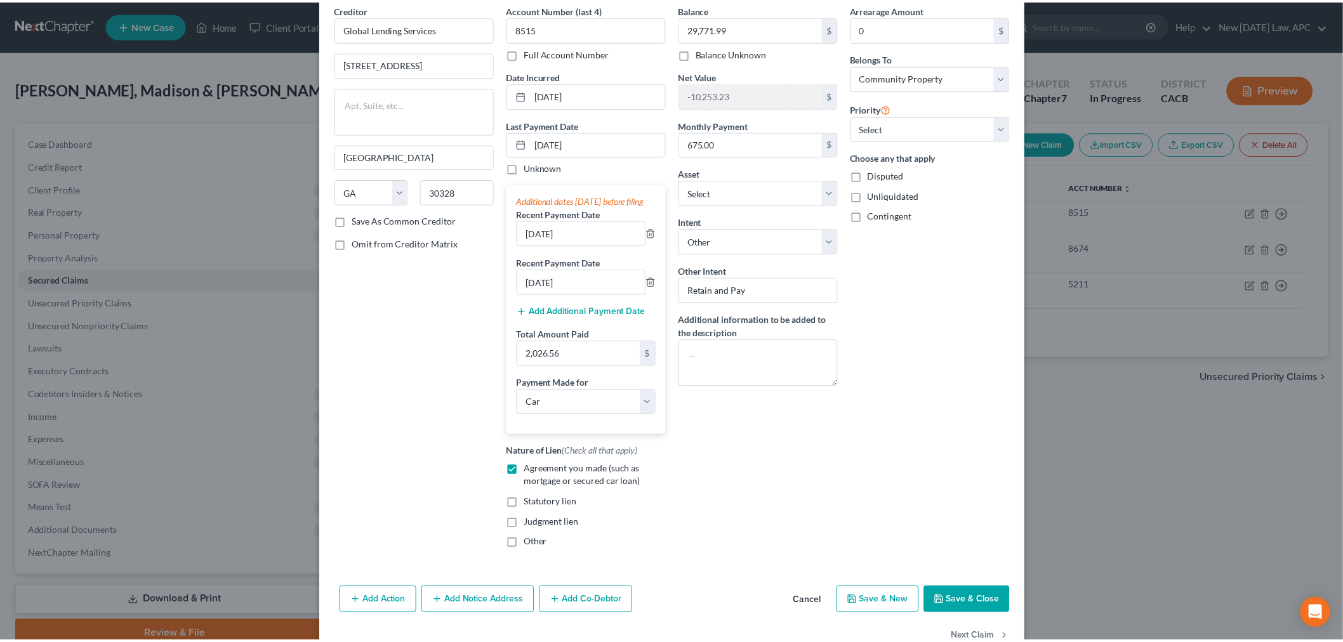
scroll to position [103, 0]
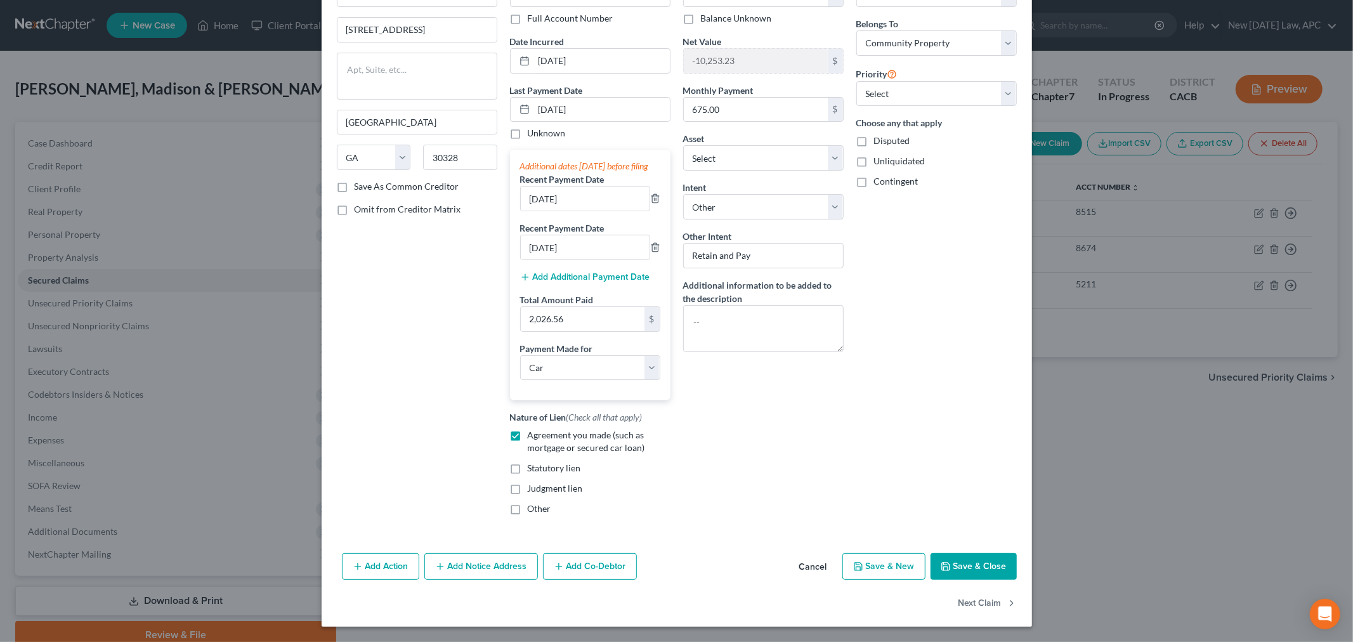
click at [969, 570] on button "Save & Close" at bounding box center [974, 566] width 86 height 27
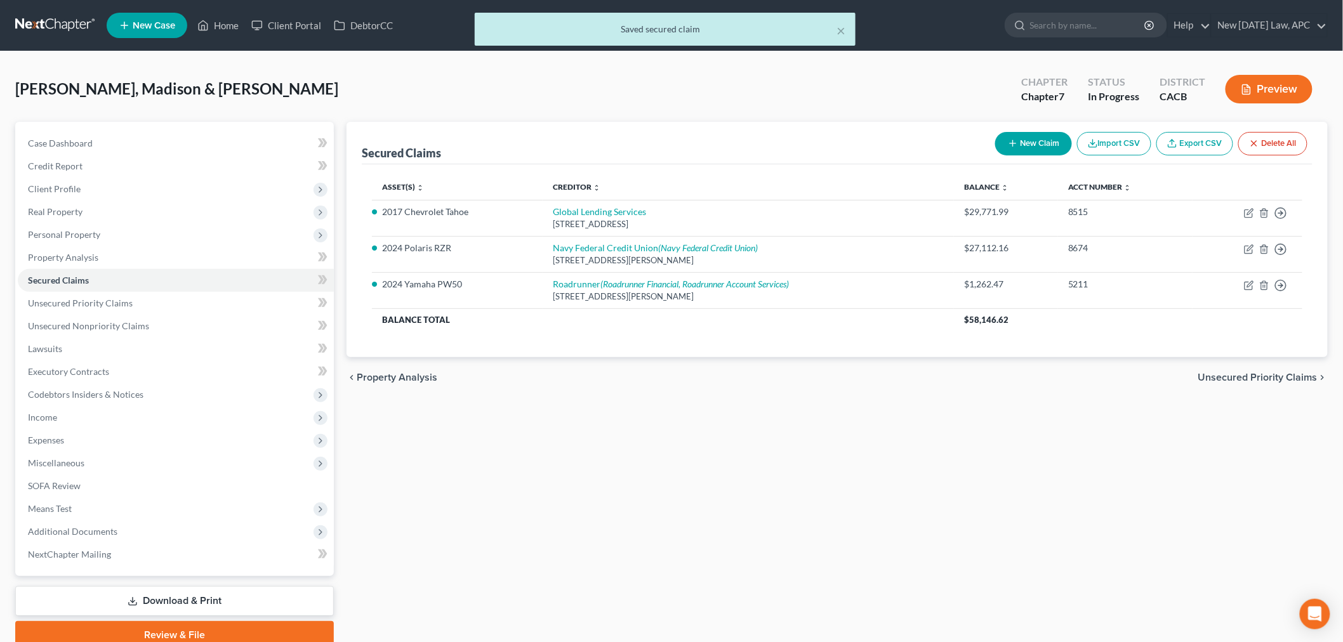
click at [920, 498] on div "Secured Claims New Claim Import CSV Export CSV Delete All Asset(s) expand_more …" at bounding box center [837, 385] width 994 height 527
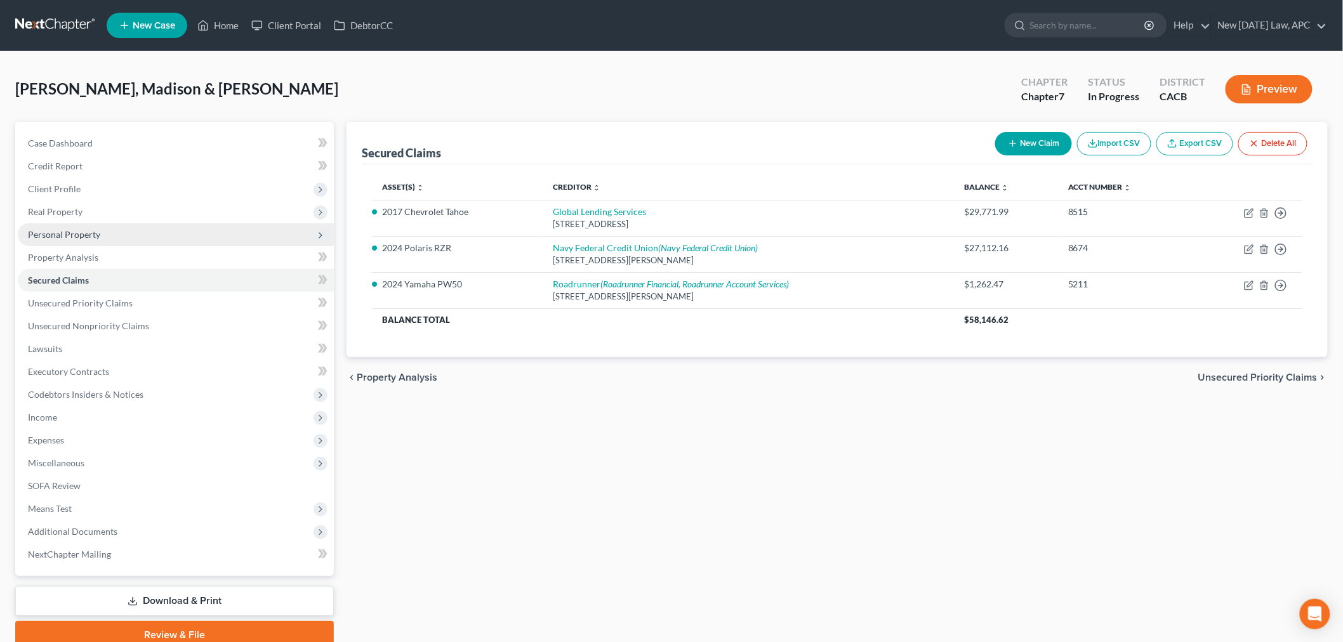
click at [98, 240] on span "Personal Property" at bounding box center [176, 234] width 316 height 23
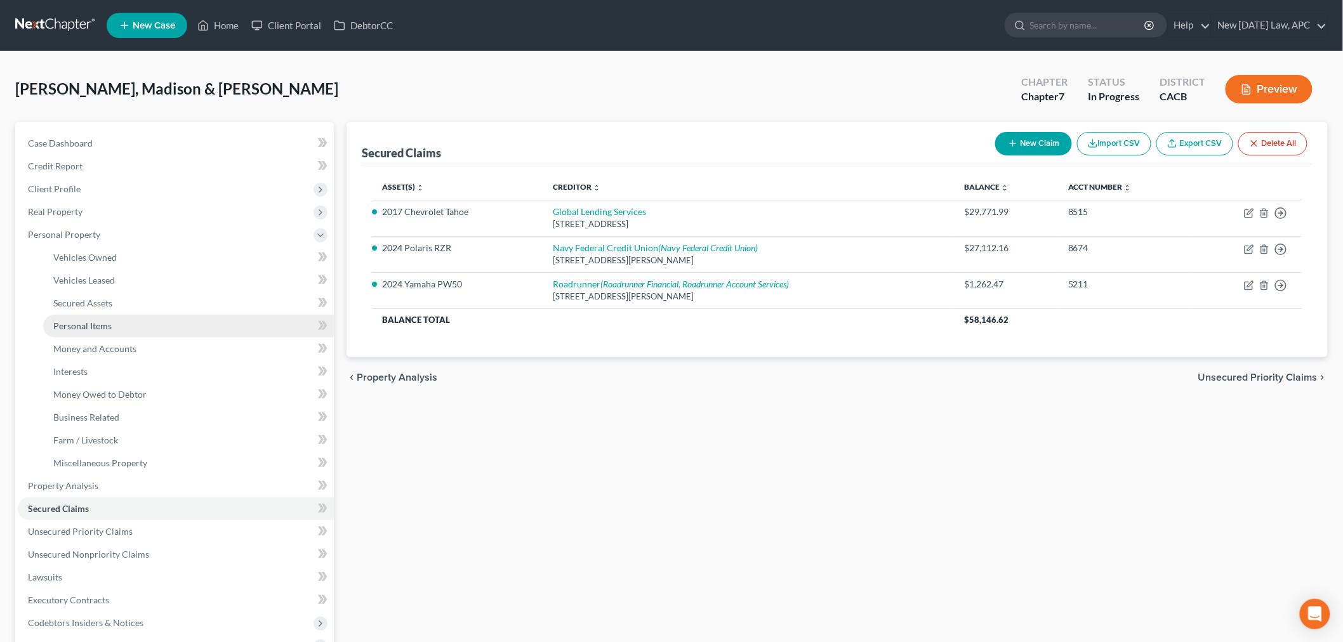
click at [110, 322] on span "Personal Items" at bounding box center [82, 325] width 58 height 11
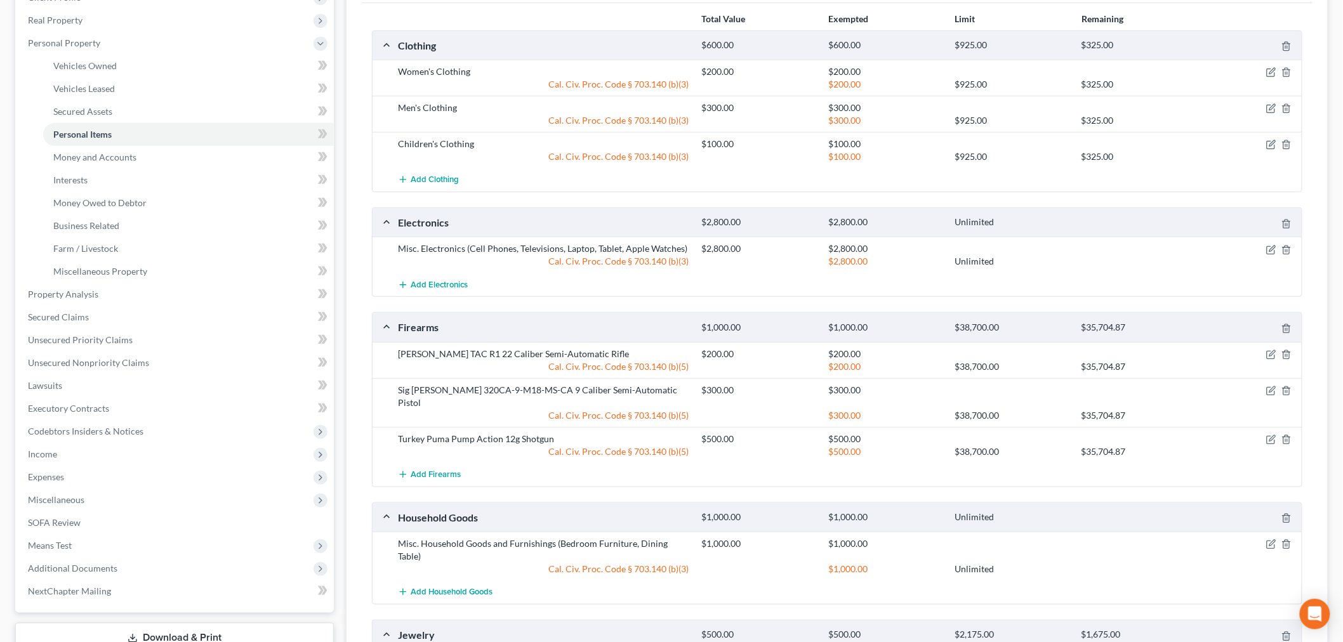
scroll to position [211, 0]
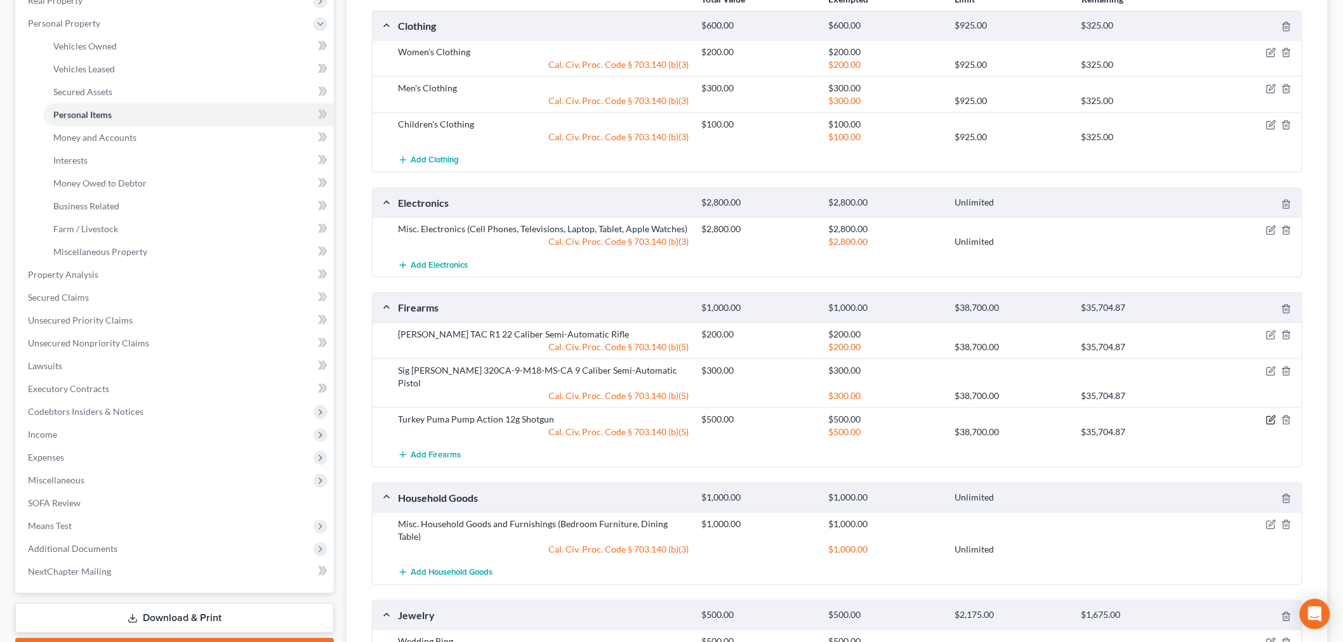
click at [1271, 416] on icon "button" at bounding box center [1272, 419] width 6 height 6
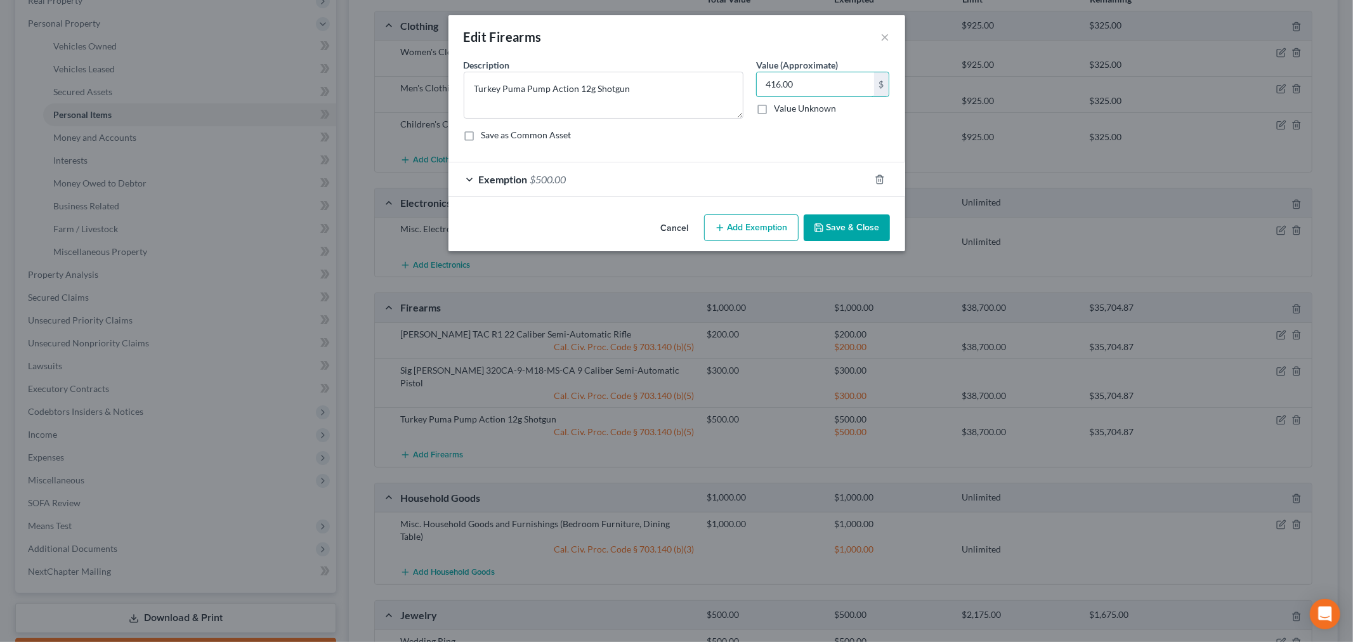
type input "416.00"
click at [700, 170] on div "Exemption $500.00" at bounding box center [659, 179] width 421 height 34
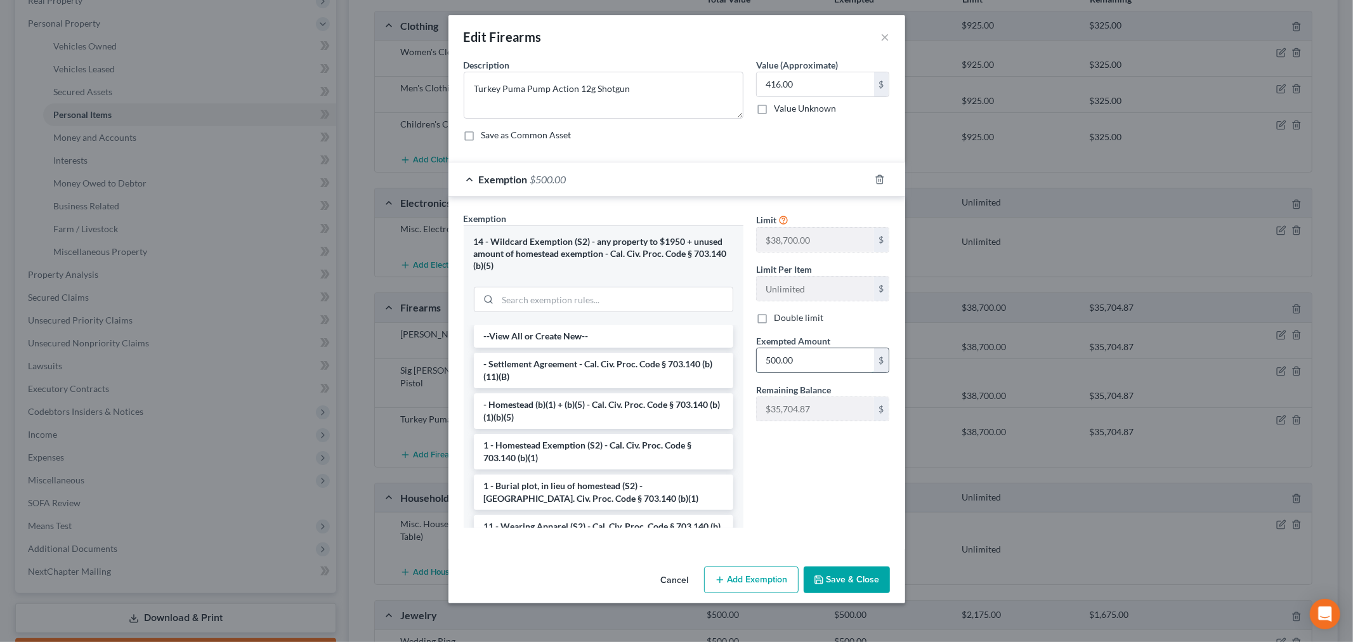
click at [797, 367] on input "500.00" at bounding box center [815, 360] width 117 height 24
type input "416.00"
click at [853, 586] on button "Save & Close" at bounding box center [847, 580] width 86 height 27
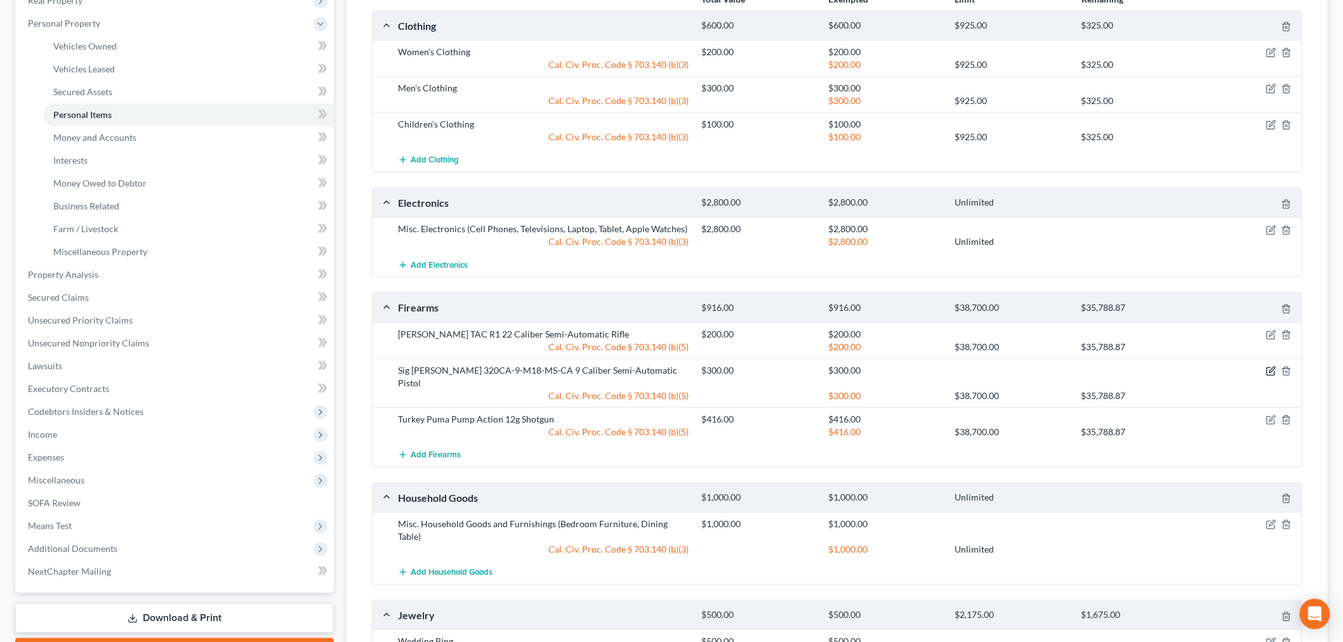
click at [1270, 371] on icon "button" at bounding box center [1272, 370] width 6 height 6
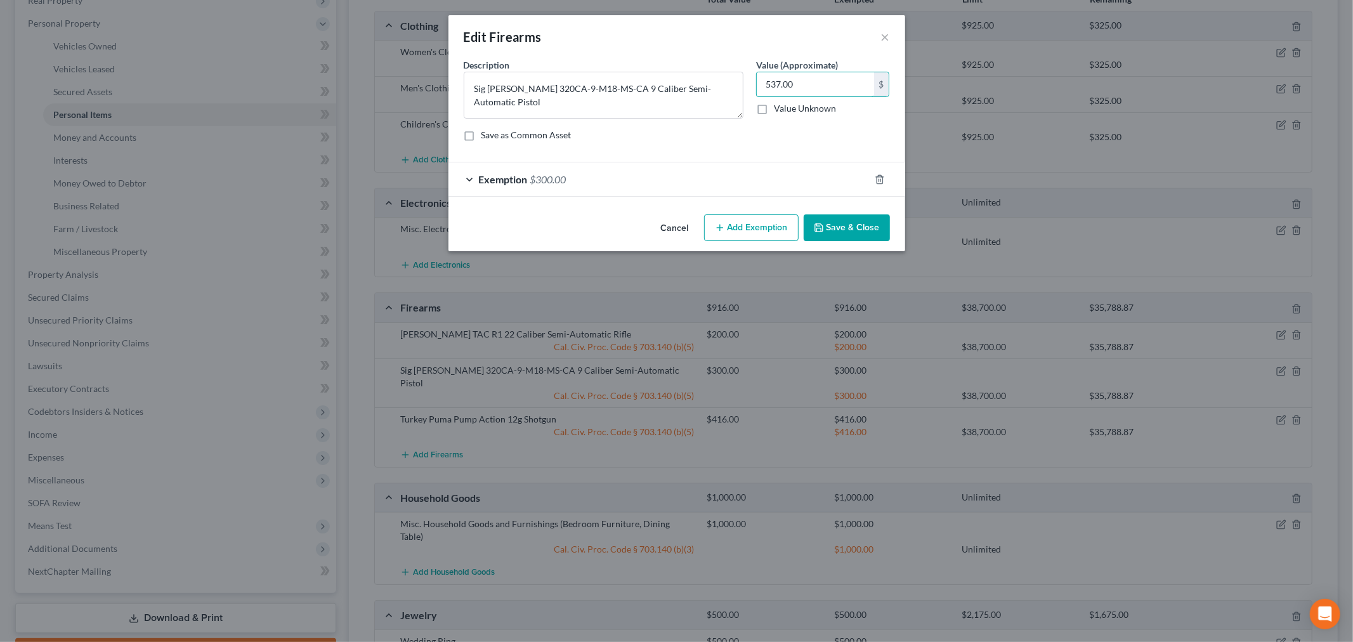
type input "537.00"
click at [749, 167] on div "Exemption $300.00" at bounding box center [659, 179] width 421 height 34
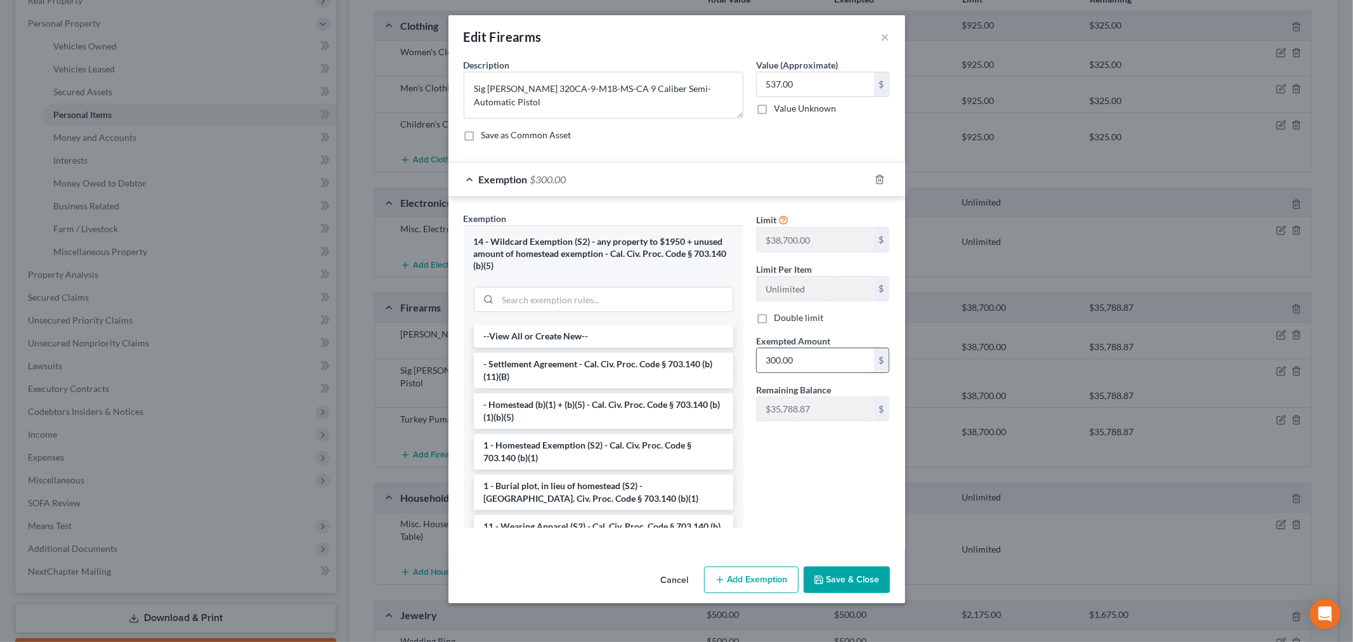
drag, startPoint x: 801, startPoint y: 364, endPoint x: 798, endPoint y: 369, distance: 6.9
click at [801, 365] on input "300.00" at bounding box center [815, 360] width 117 height 24
type input "537.00"
click at [833, 588] on button "Save & Close" at bounding box center [847, 580] width 86 height 27
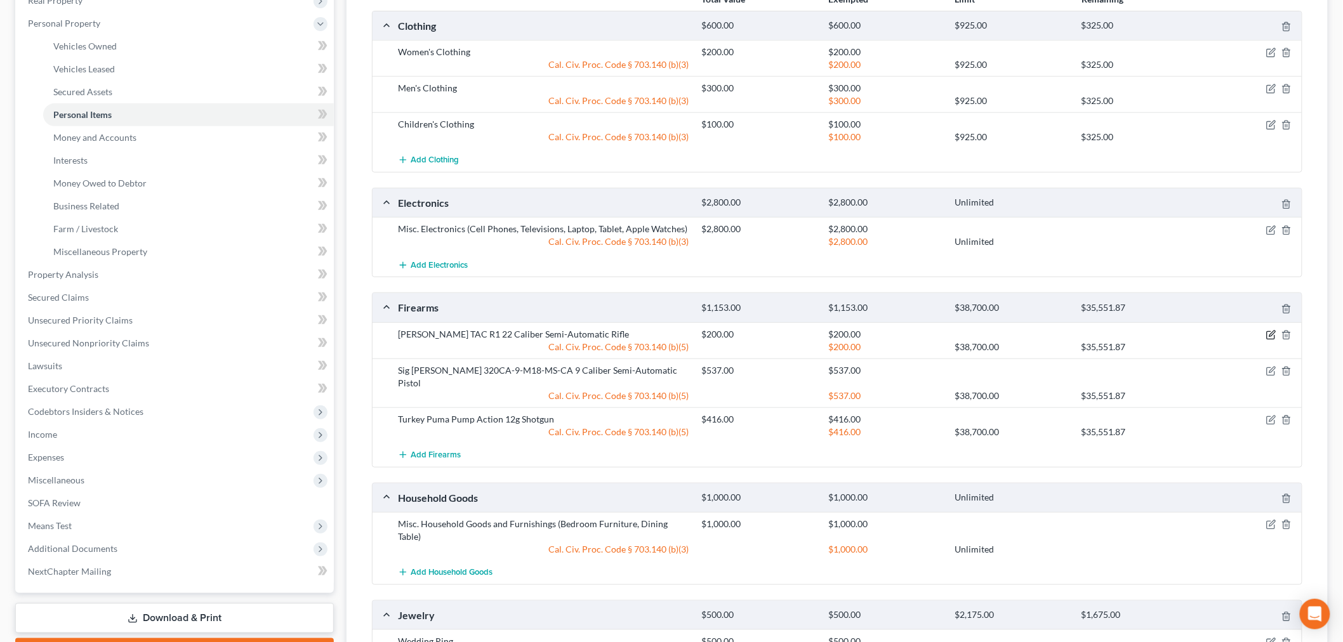
click at [1270, 334] on icon "button" at bounding box center [1272, 334] width 6 height 6
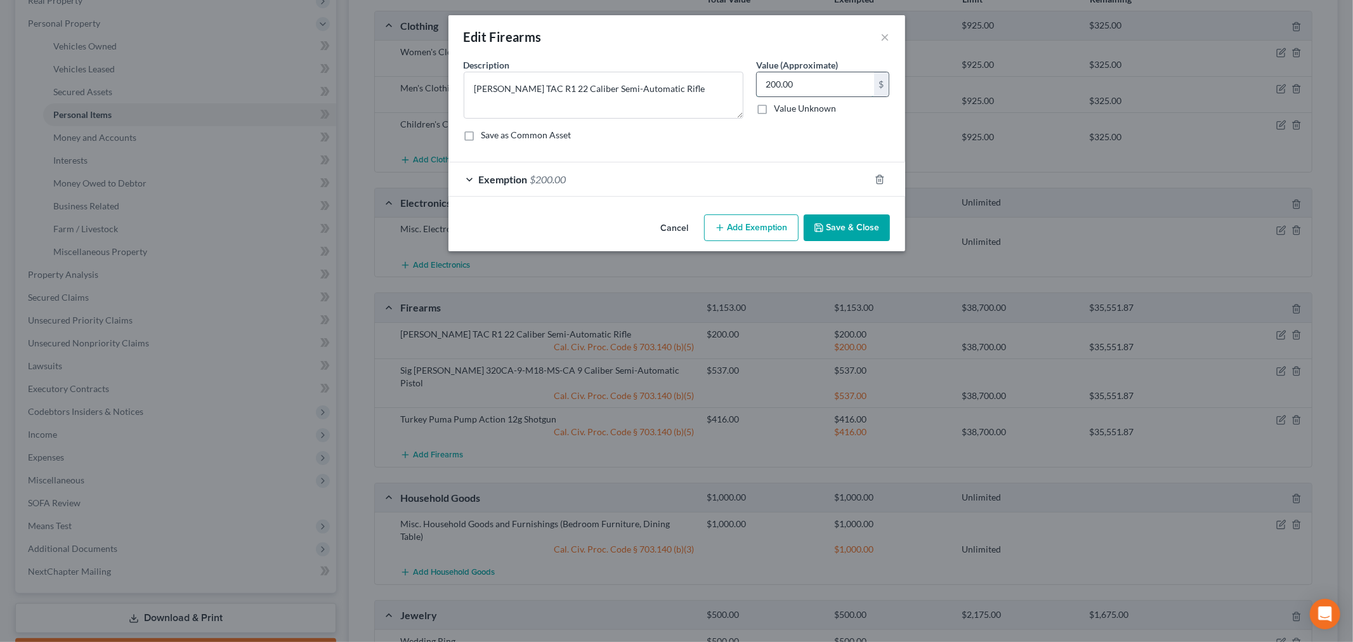
click at [810, 93] on input "200.00" at bounding box center [815, 84] width 117 height 24
type input "438.00"
click at [739, 180] on div "Exemption $200.00" at bounding box center [659, 179] width 421 height 34
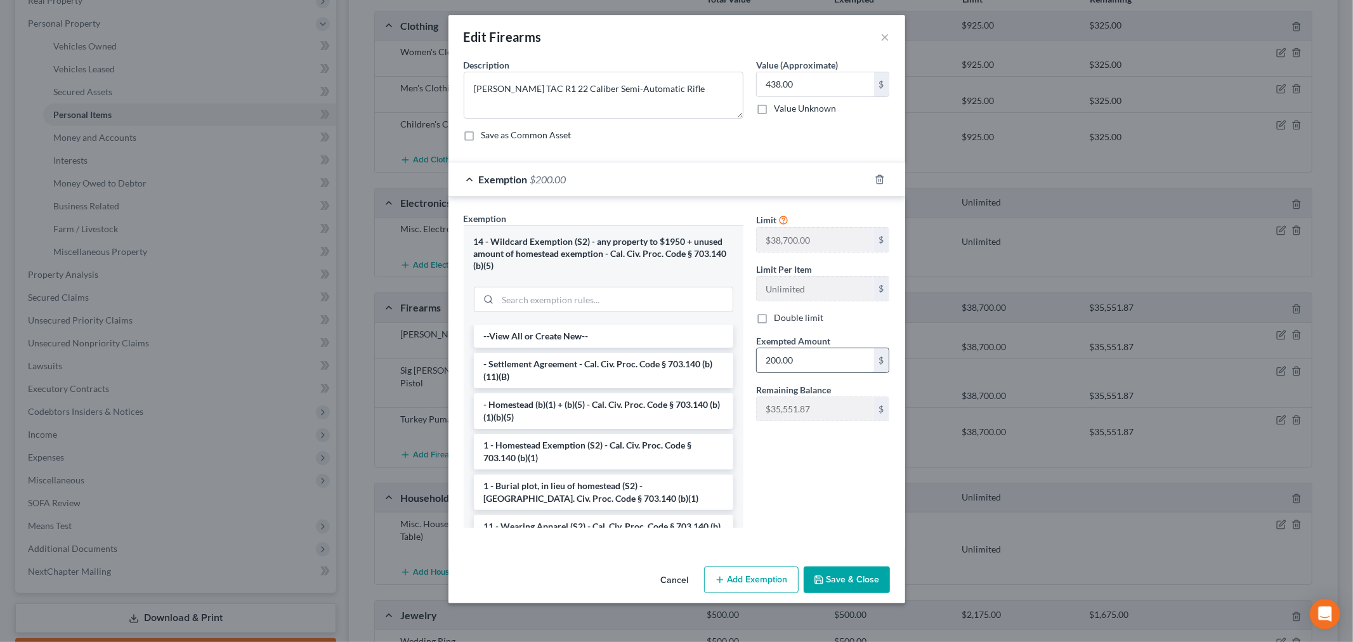
click at [796, 355] on input "200.00" at bounding box center [815, 360] width 117 height 24
type input "438.00"
click at [816, 579] on icon "button" at bounding box center [819, 580] width 8 height 8
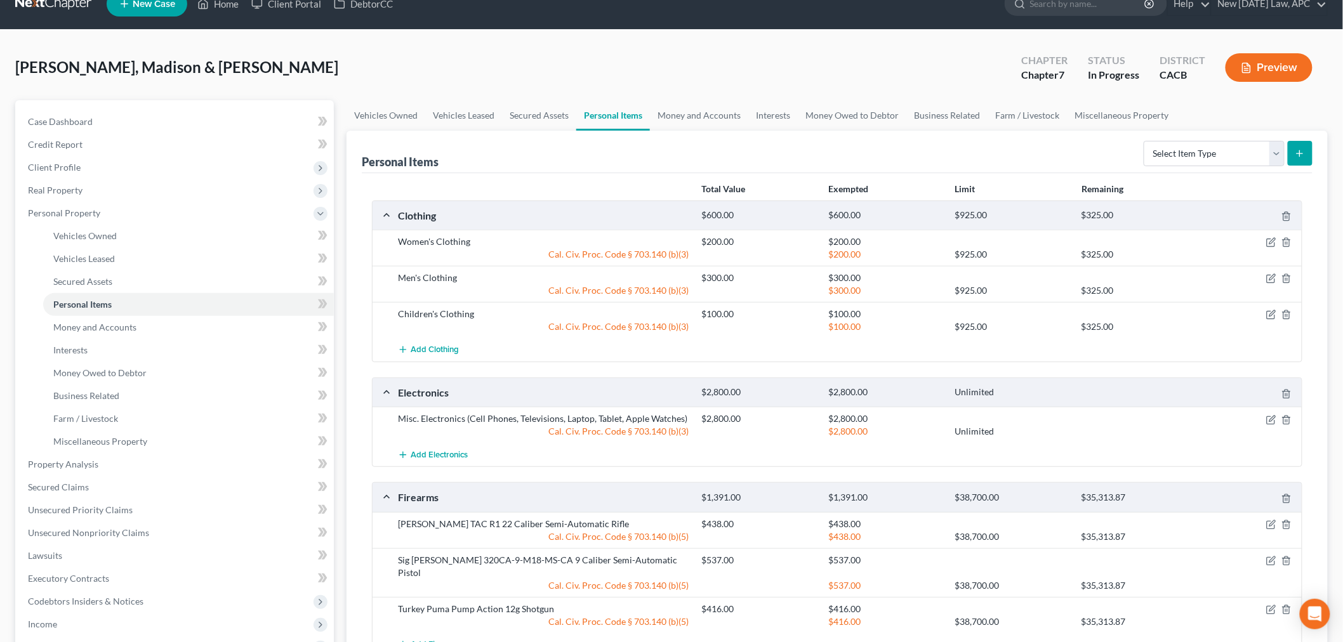
scroll to position [0, 0]
